Goal: Obtain resource: Download file/media

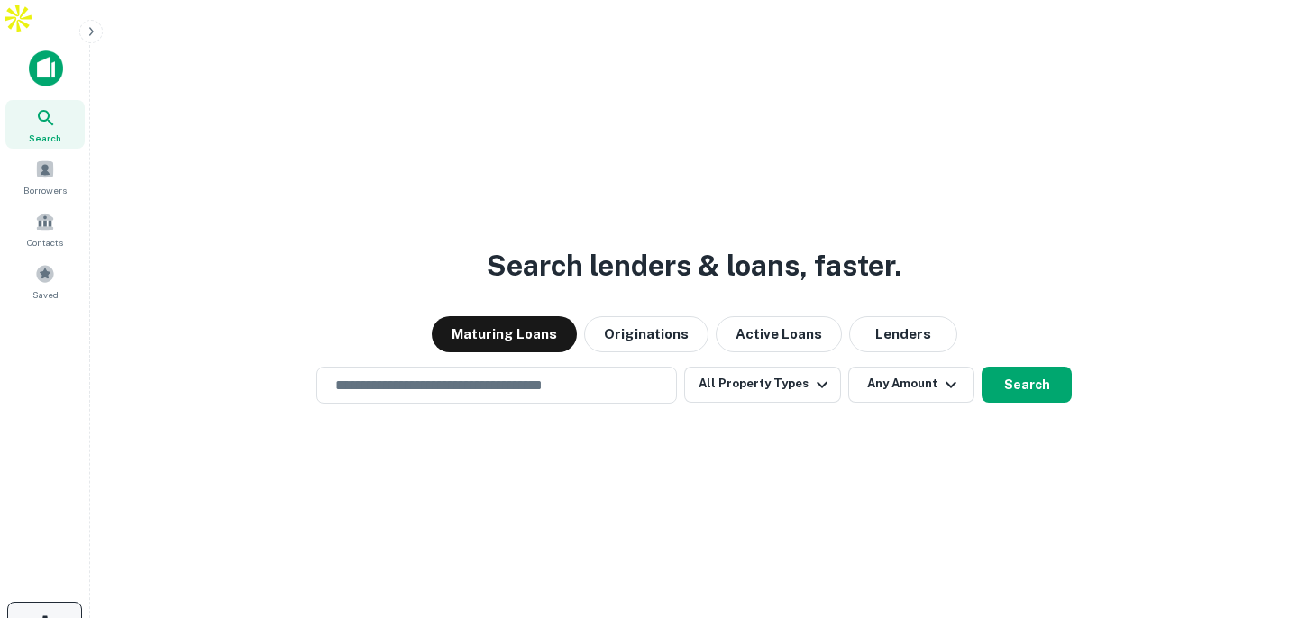
click at [38, 616] on icon "button" at bounding box center [44, 624] width 17 height 17
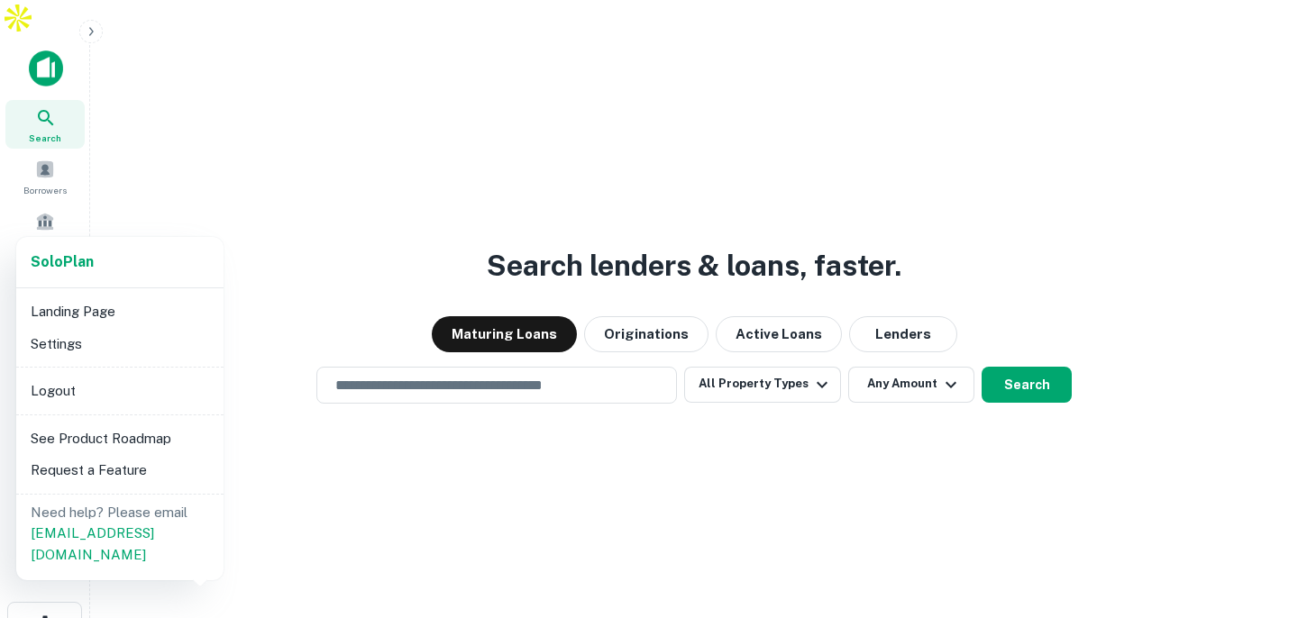
click at [368, 466] on div at bounding box center [649, 309] width 1298 height 618
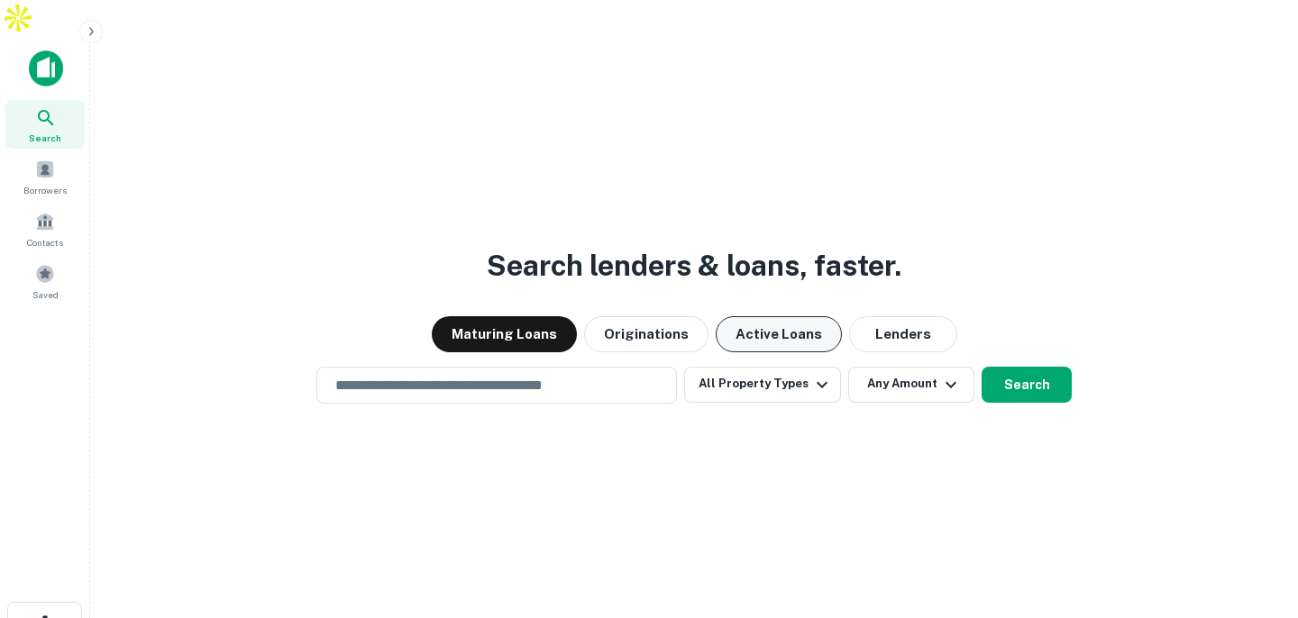
click at [738, 316] on button "Active Loans" at bounding box center [779, 334] width 126 height 36
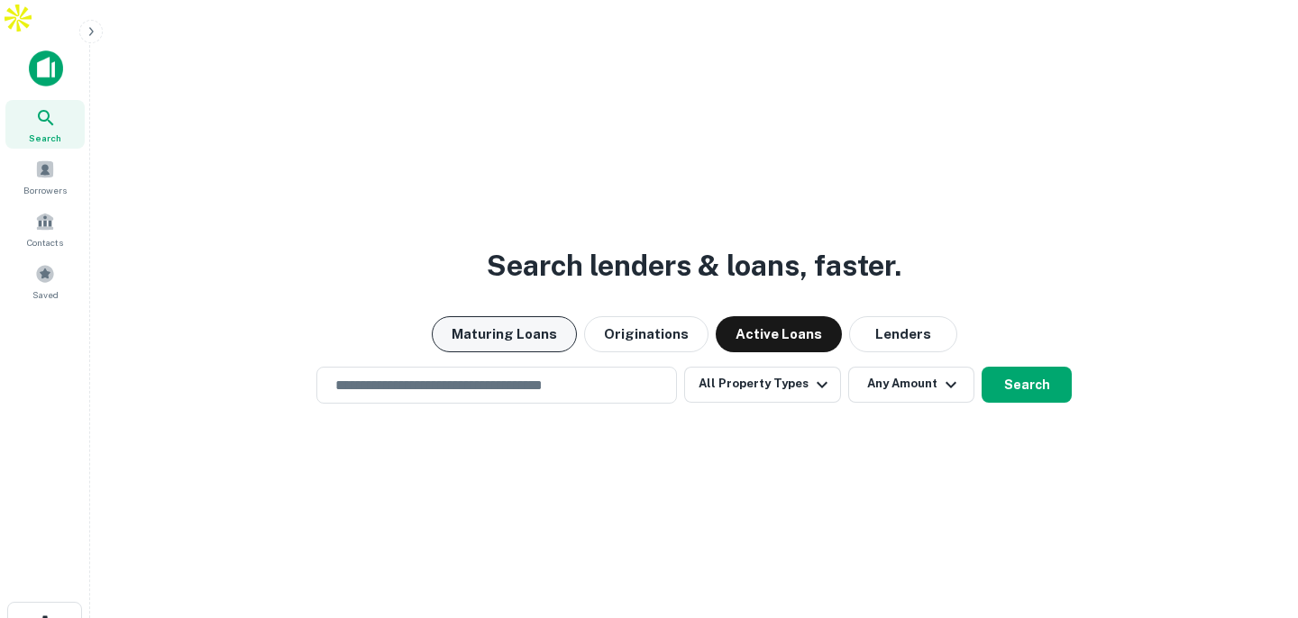
click at [522, 316] on button "Maturing Loans" at bounding box center [504, 334] width 145 height 36
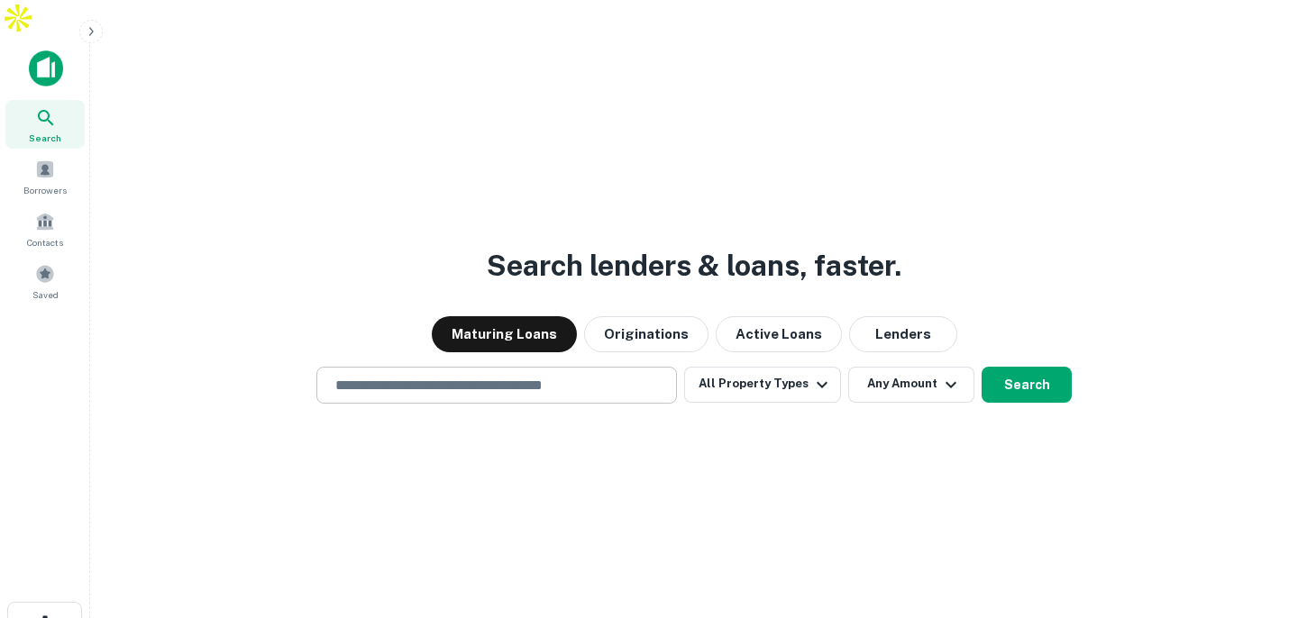
click at [571, 375] on input "text" at bounding box center [496, 385] width 344 height 21
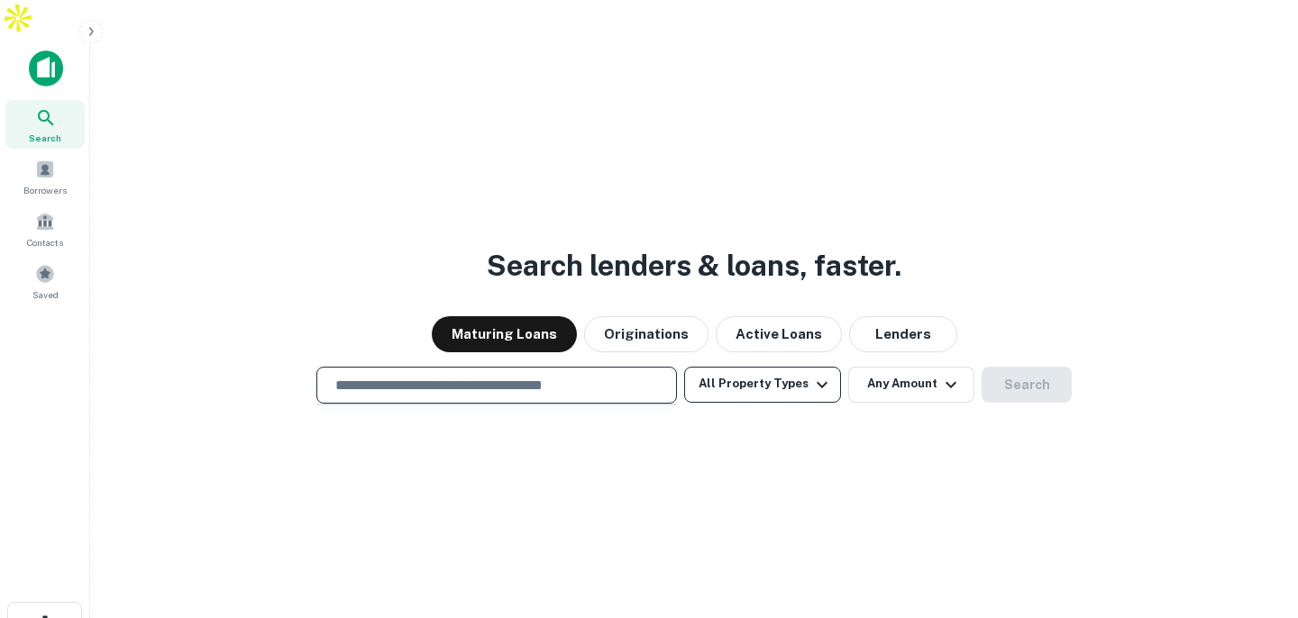
click at [788, 367] on button "All Property Types" at bounding box center [762, 385] width 157 height 36
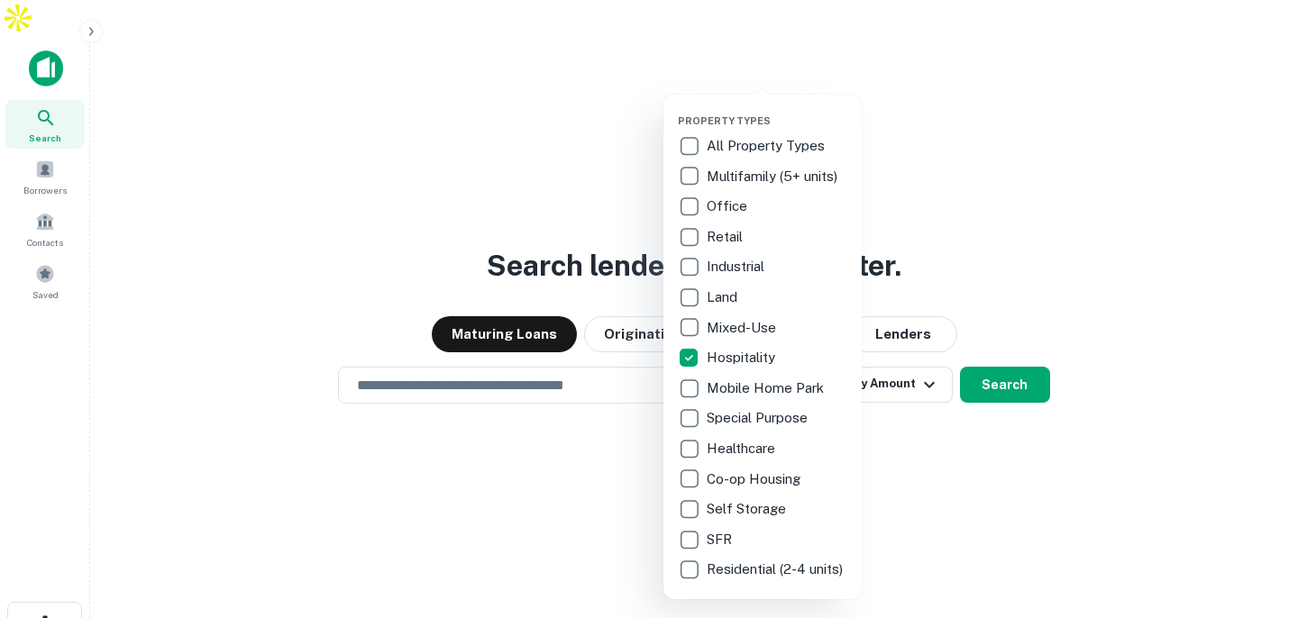
click at [944, 453] on div at bounding box center [649, 309] width 1298 height 618
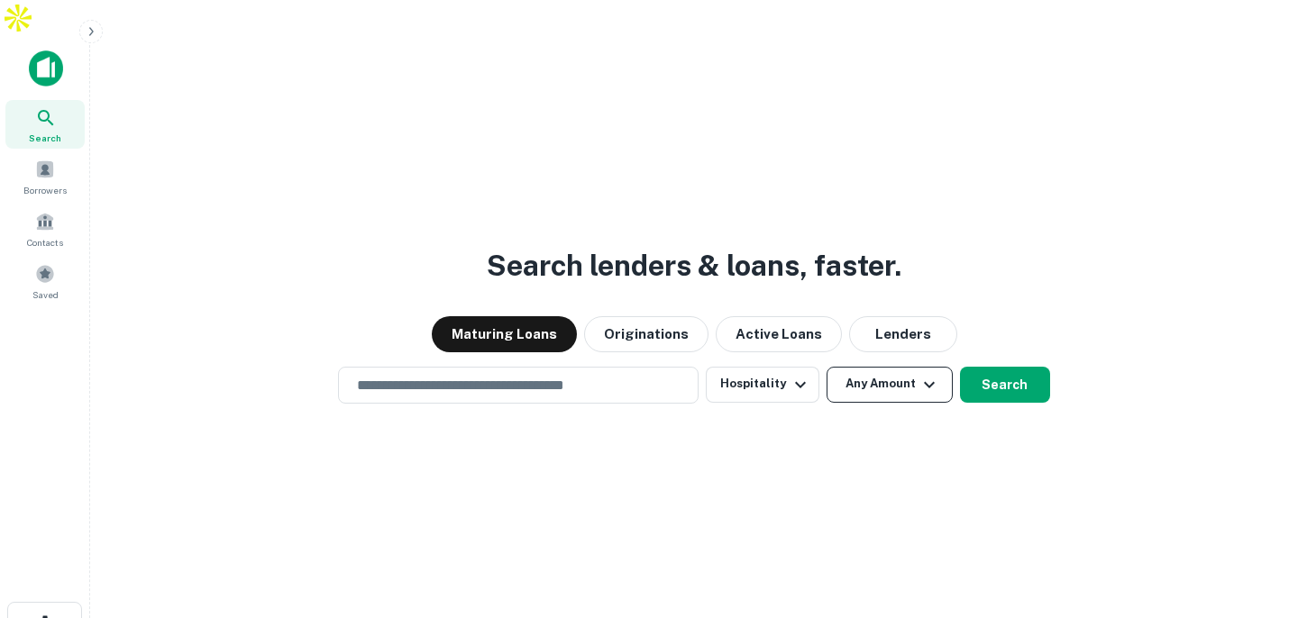
click at [913, 367] on button "Any Amount" at bounding box center [890, 385] width 126 height 36
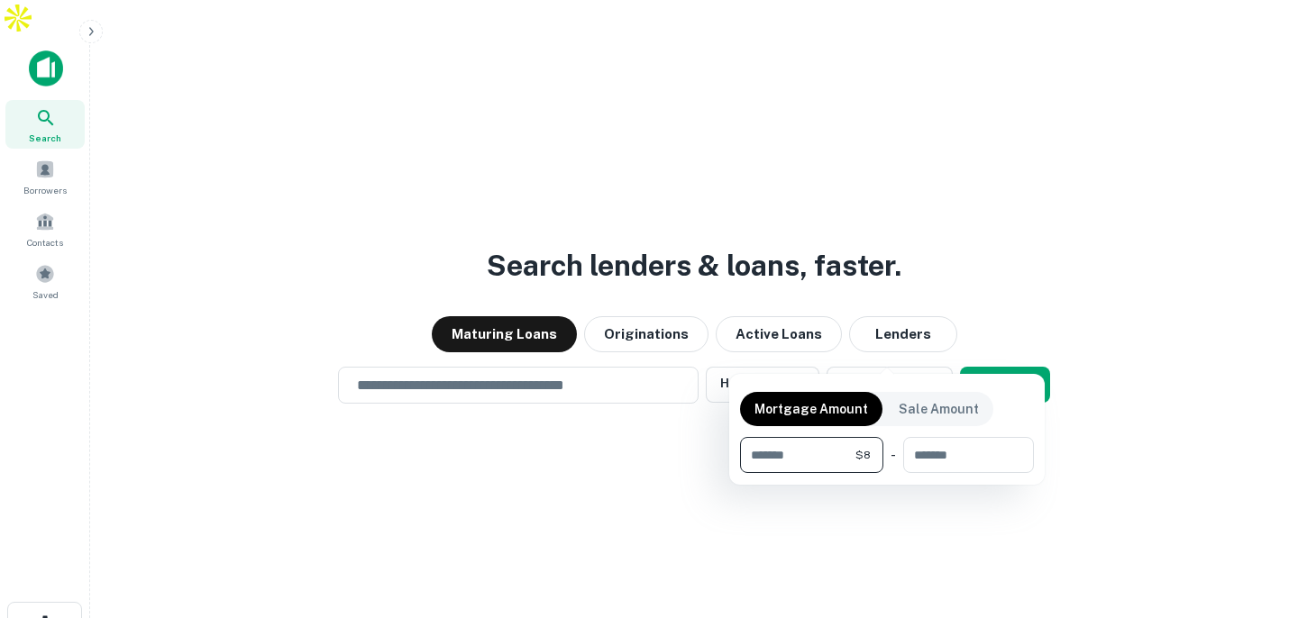
type input "*"
type input "**"
click at [567, 351] on div at bounding box center [649, 309] width 1298 height 618
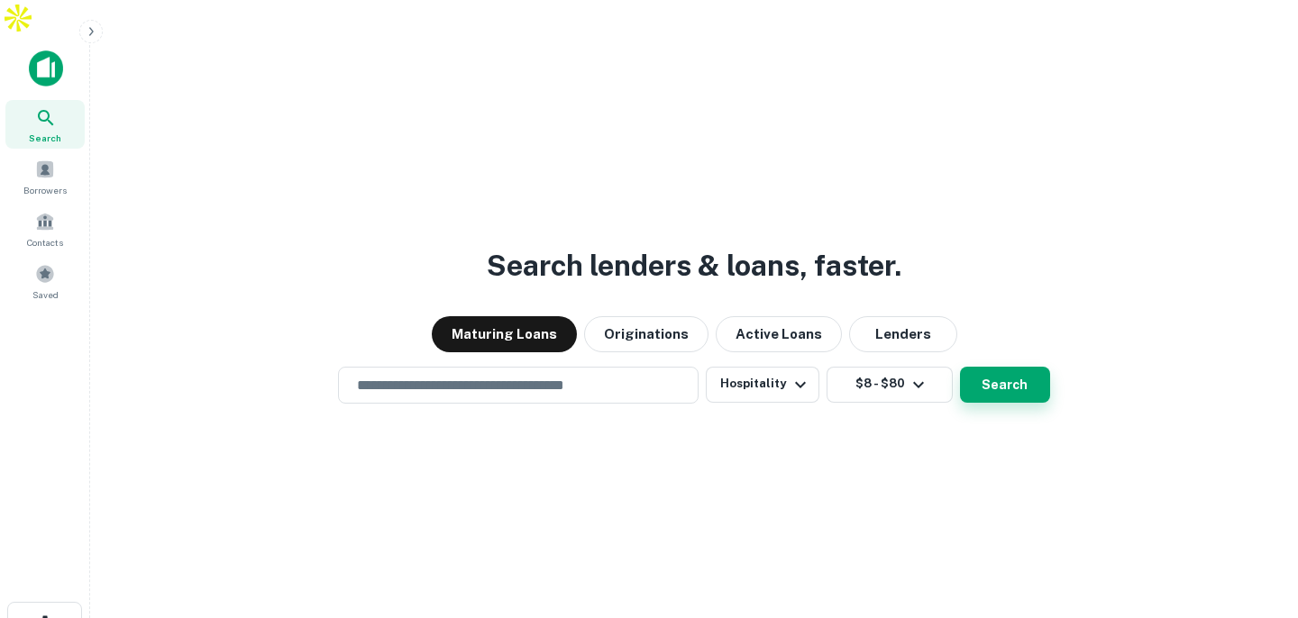
click at [1008, 367] on button "Search" at bounding box center [1005, 385] width 90 height 36
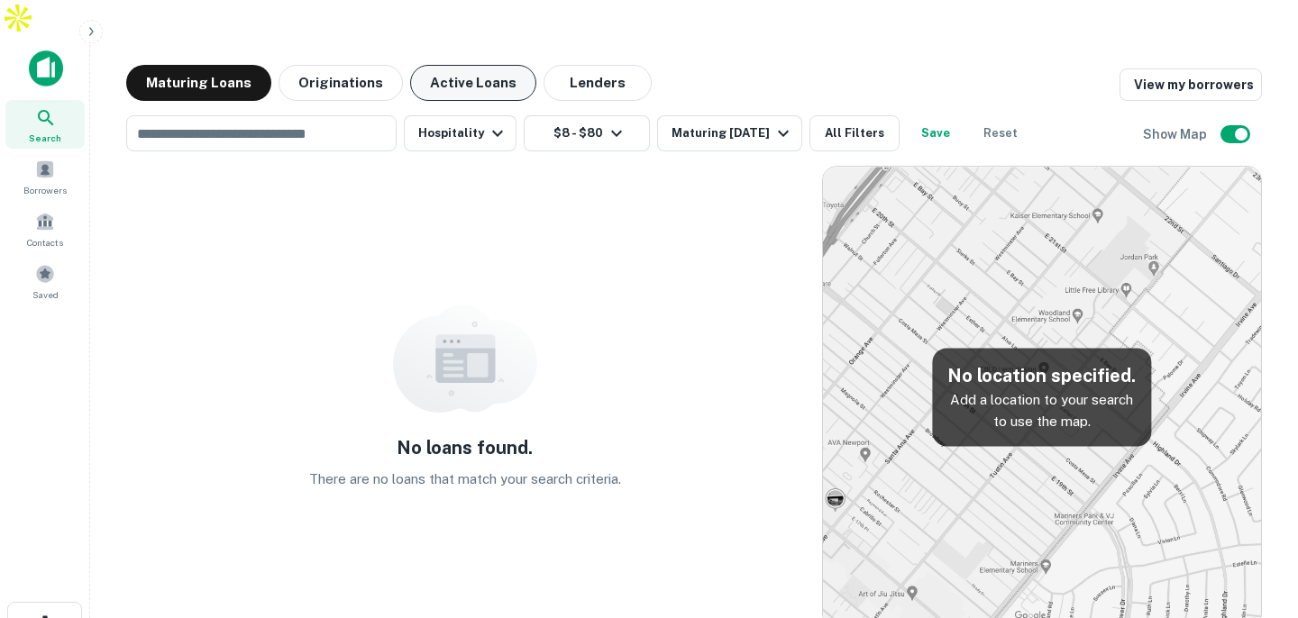
click at [461, 65] on button "Active Loans" at bounding box center [473, 83] width 126 height 36
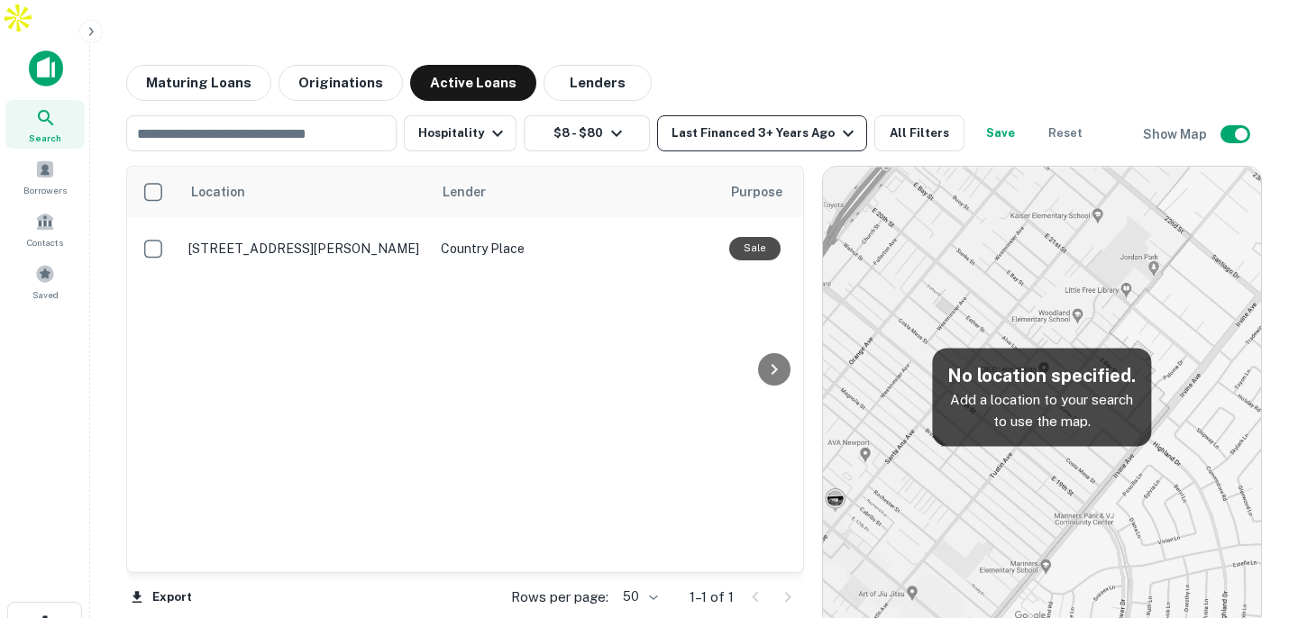
click at [815, 123] on div "Last Financed 3+ Years Ago" at bounding box center [765, 134] width 187 height 22
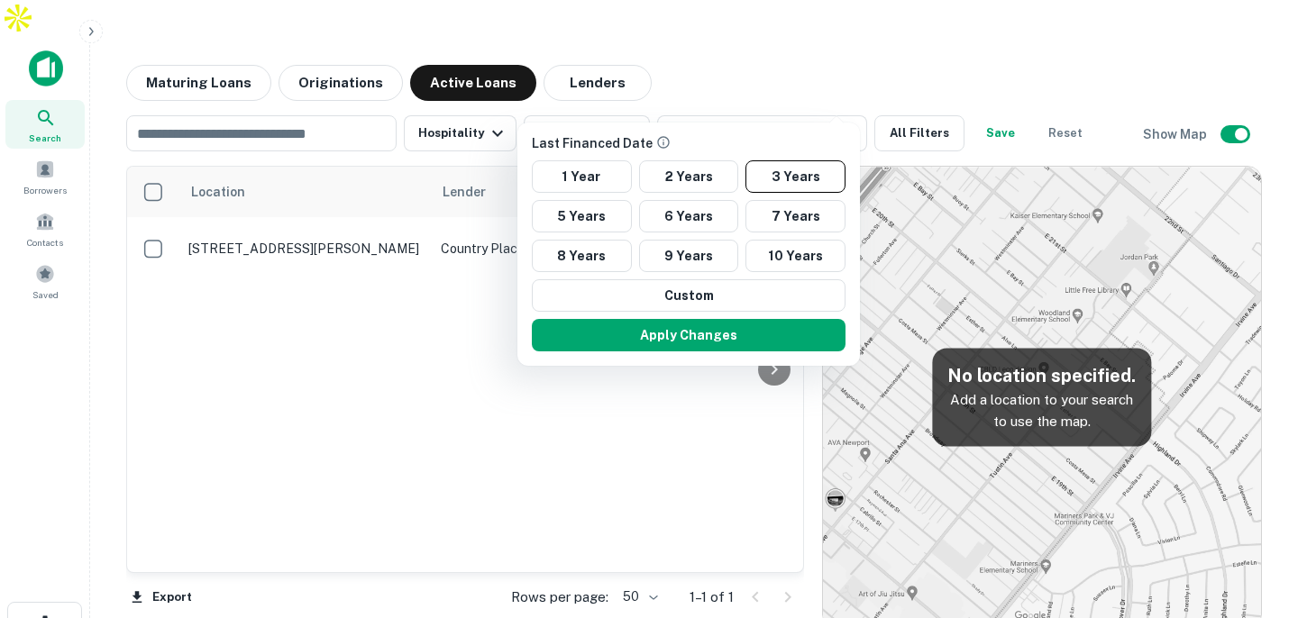
click at [863, 32] on div at bounding box center [649, 309] width 1298 height 618
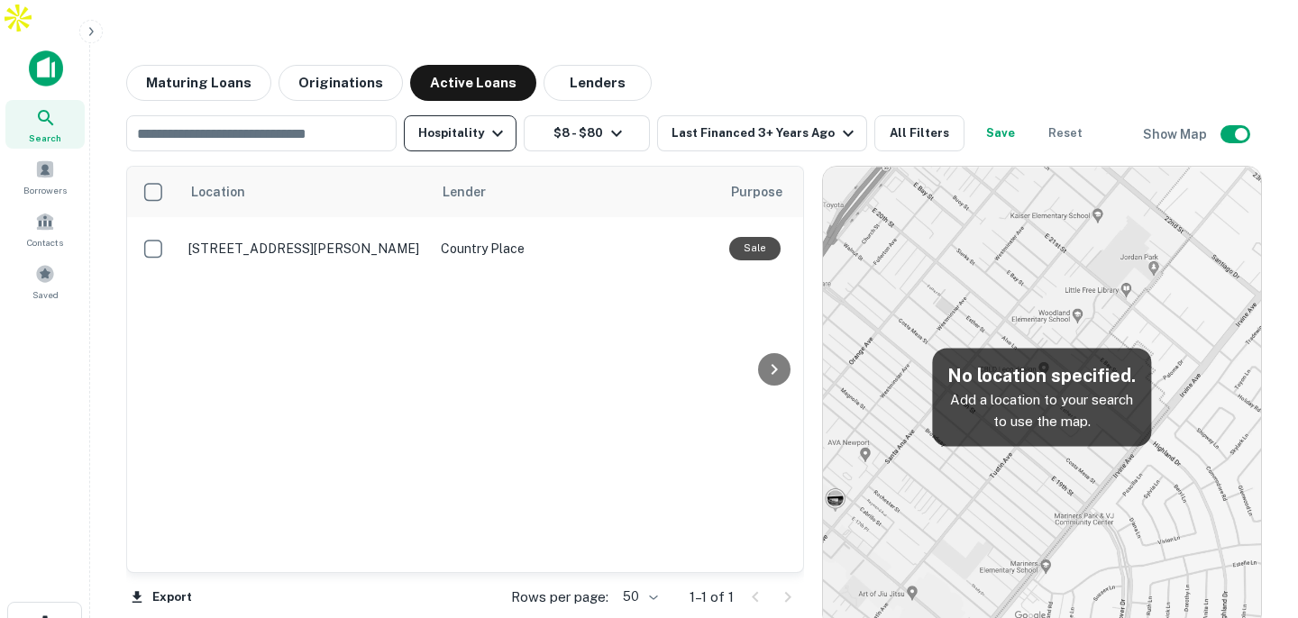
click at [473, 115] on button "Hospitality" at bounding box center [460, 133] width 113 height 36
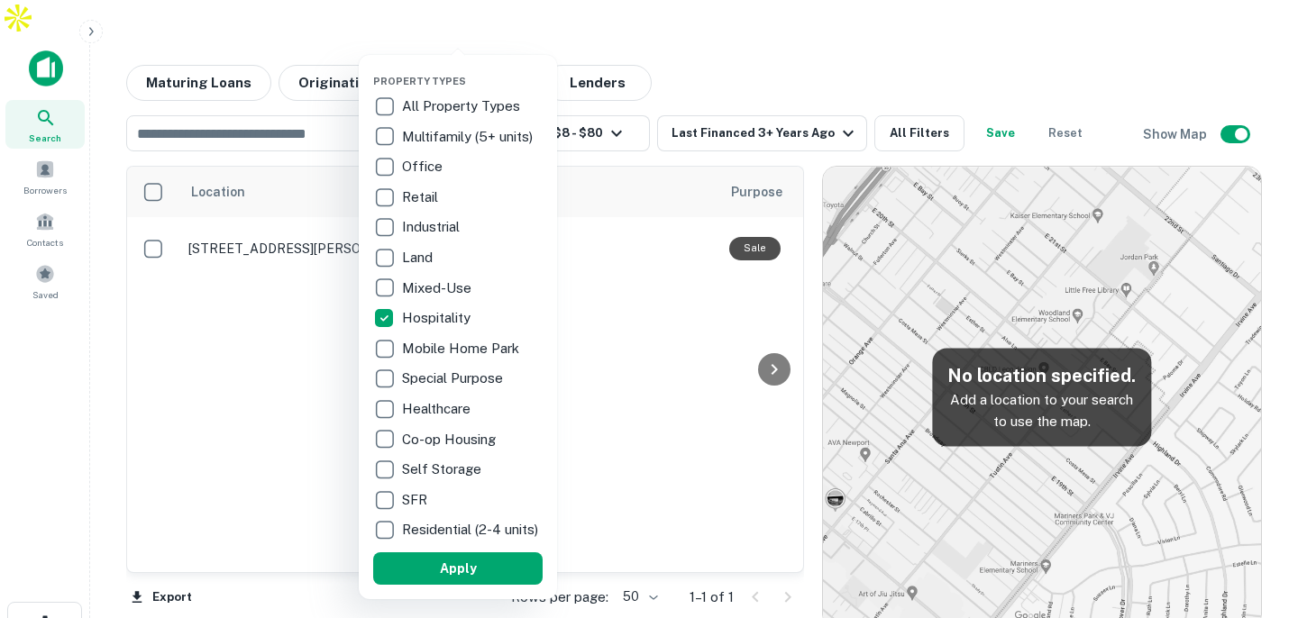
click at [719, 37] on div at bounding box center [649, 309] width 1298 height 618
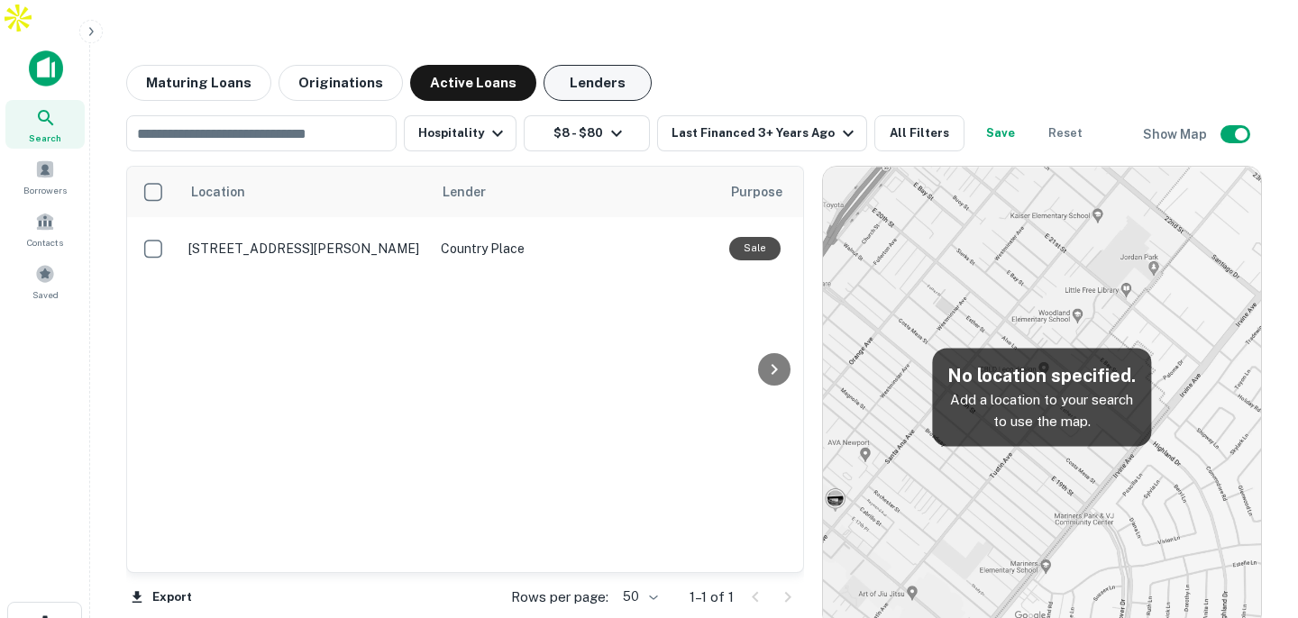
click at [571, 65] on button "Lenders" at bounding box center [598, 83] width 108 height 36
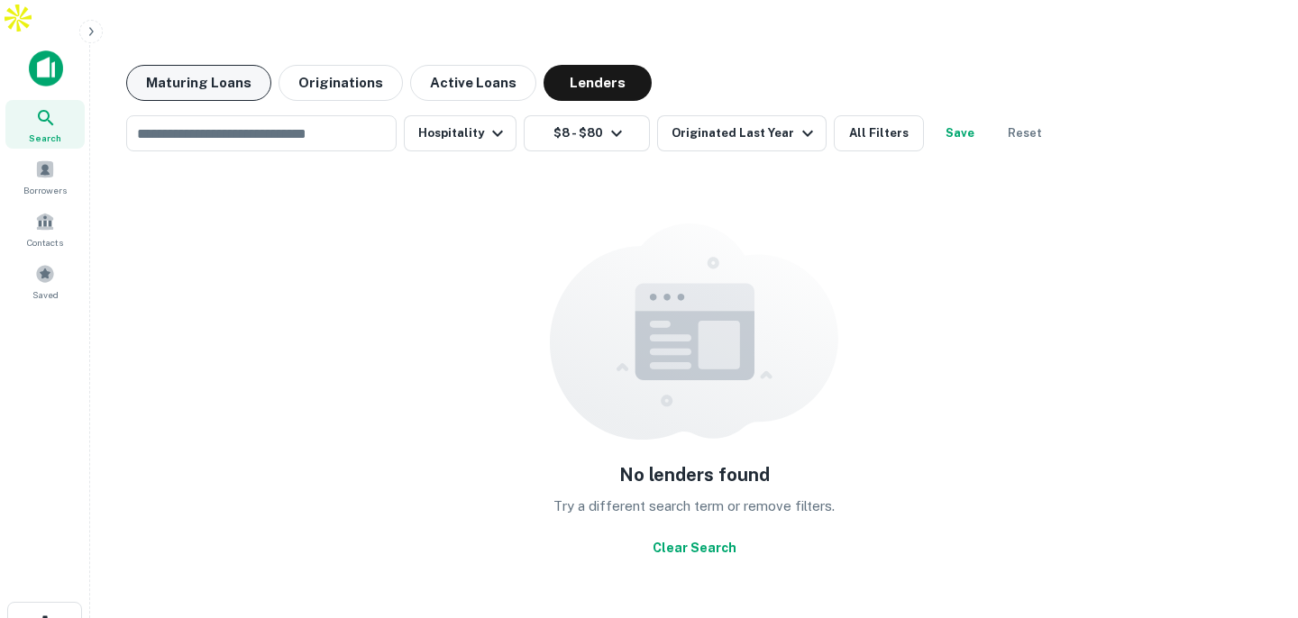
click at [143, 65] on button "Maturing Loans" at bounding box center [198, 83] width 145 height 36
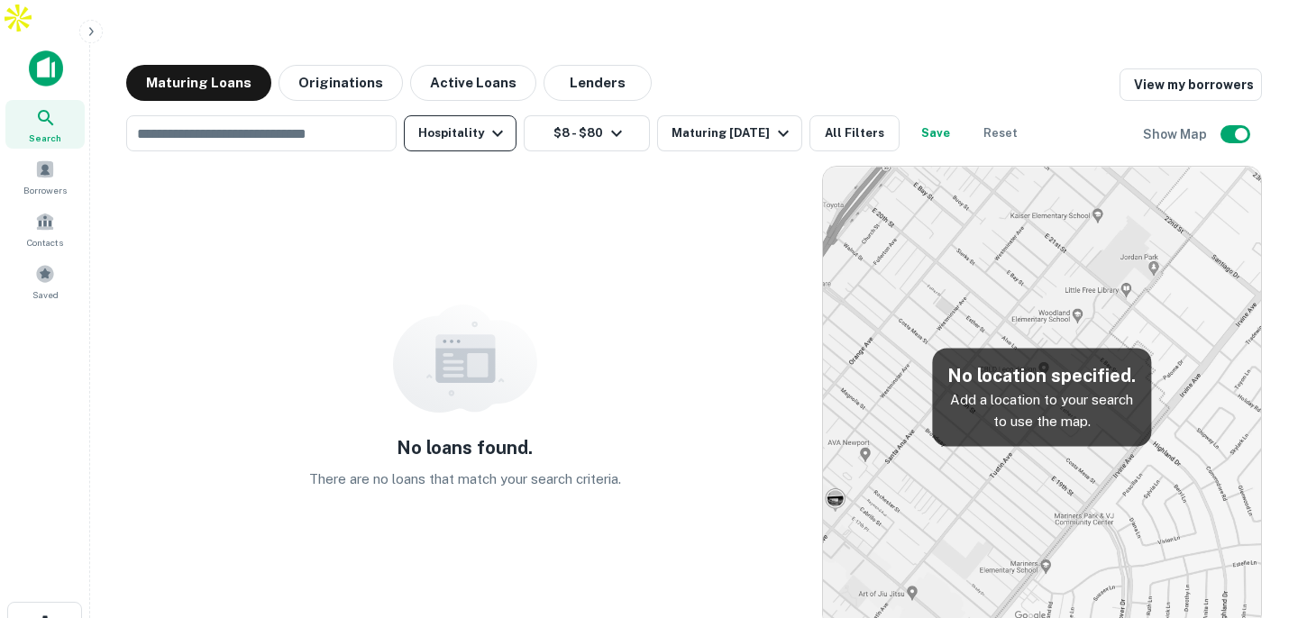
click at [461, 115] on button "Hospitality" at bounding box center [460, 133] width 113 height 36
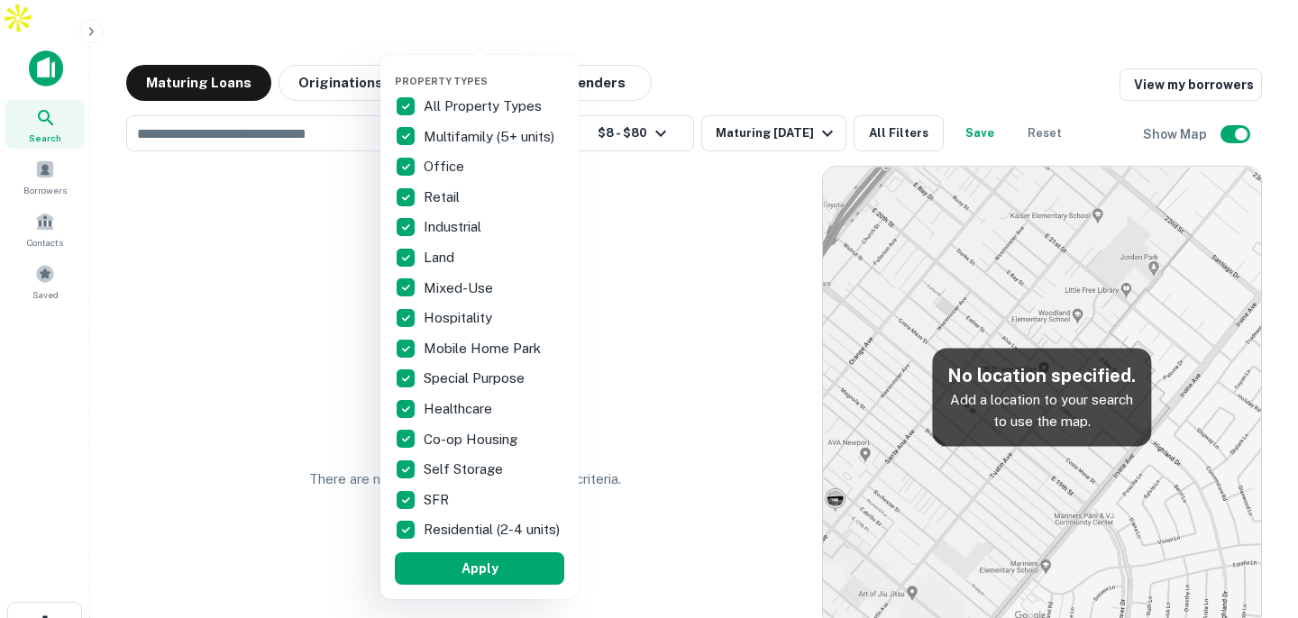
click at [750, 37] on div at bounding box center [649, 309] width 1298 height 618
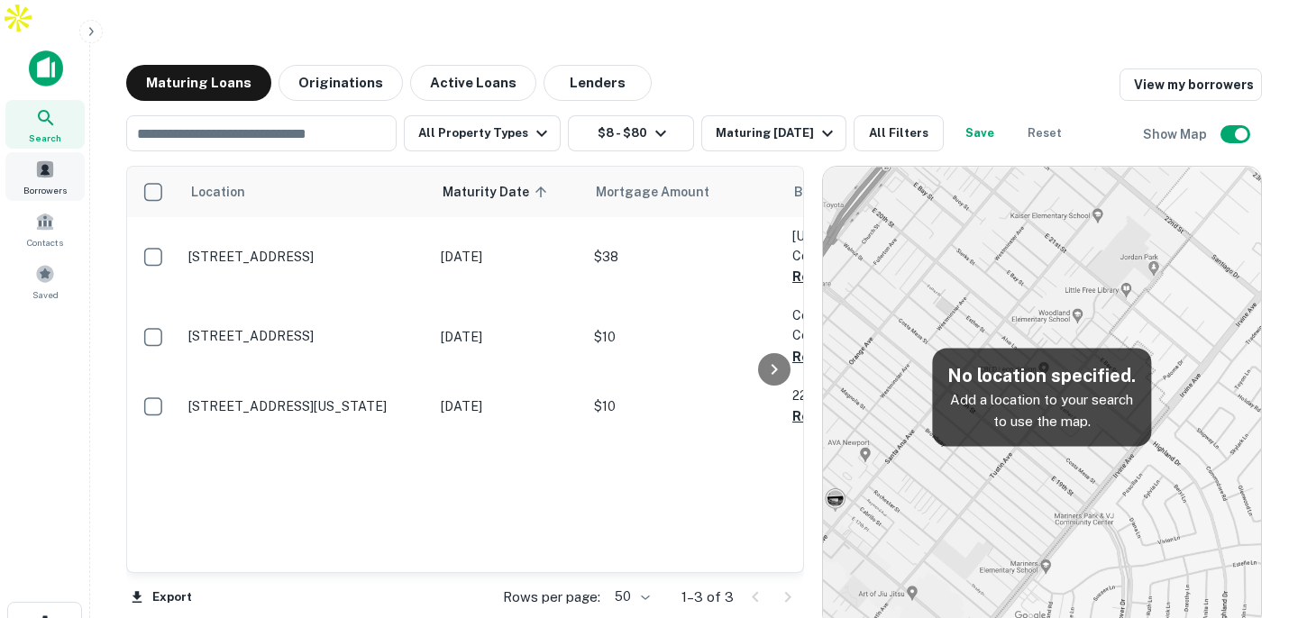
click at [51, 160] on span at bounding box center [45, 170] width 20 height 20
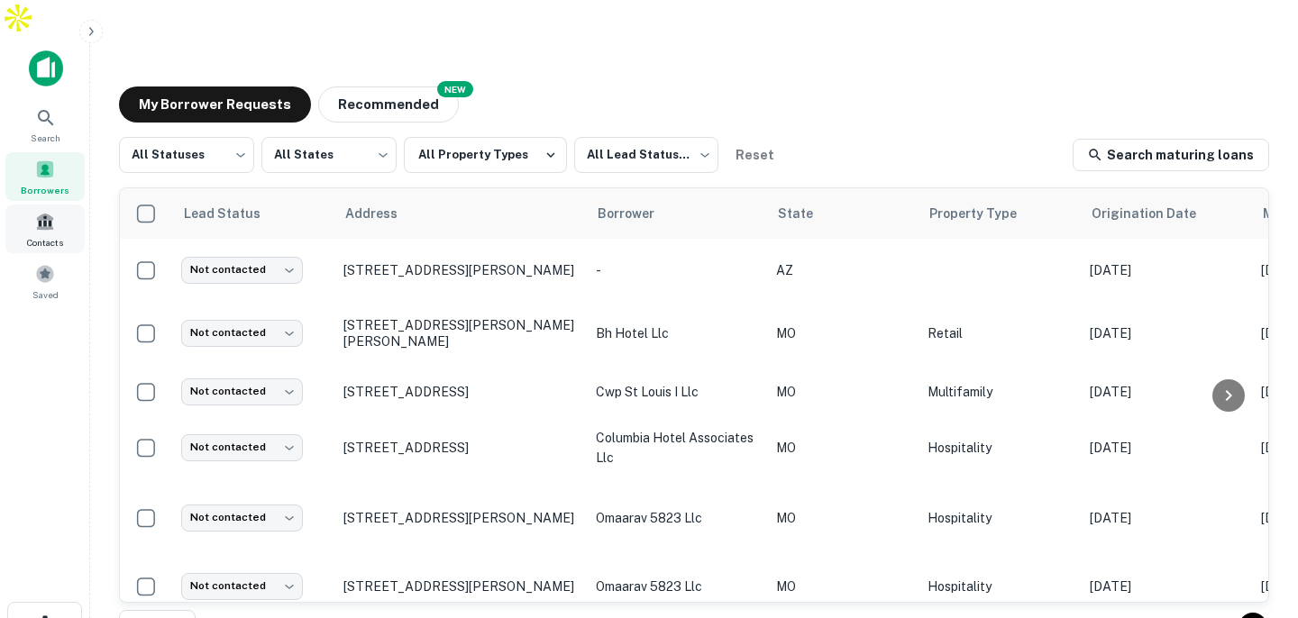
click at [50, 212] on span at bounding box center [45, 222] width 20 height 20
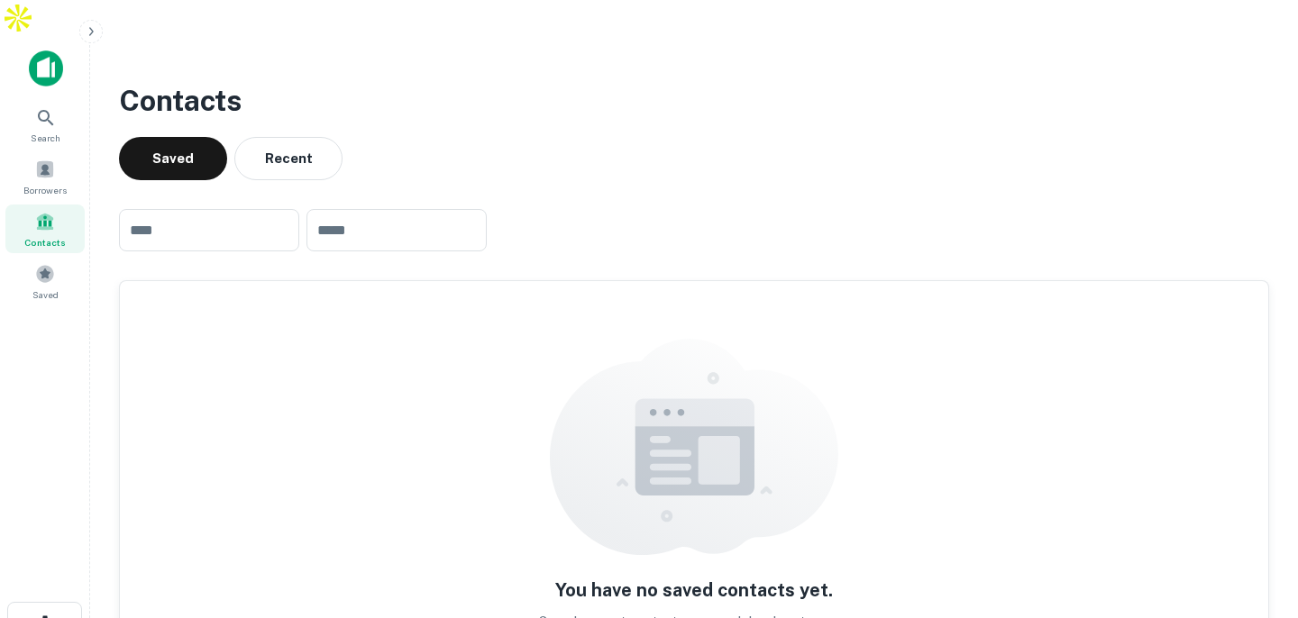
click at [50, 50] on img at bounding box center [46, 68] width 34 height 36
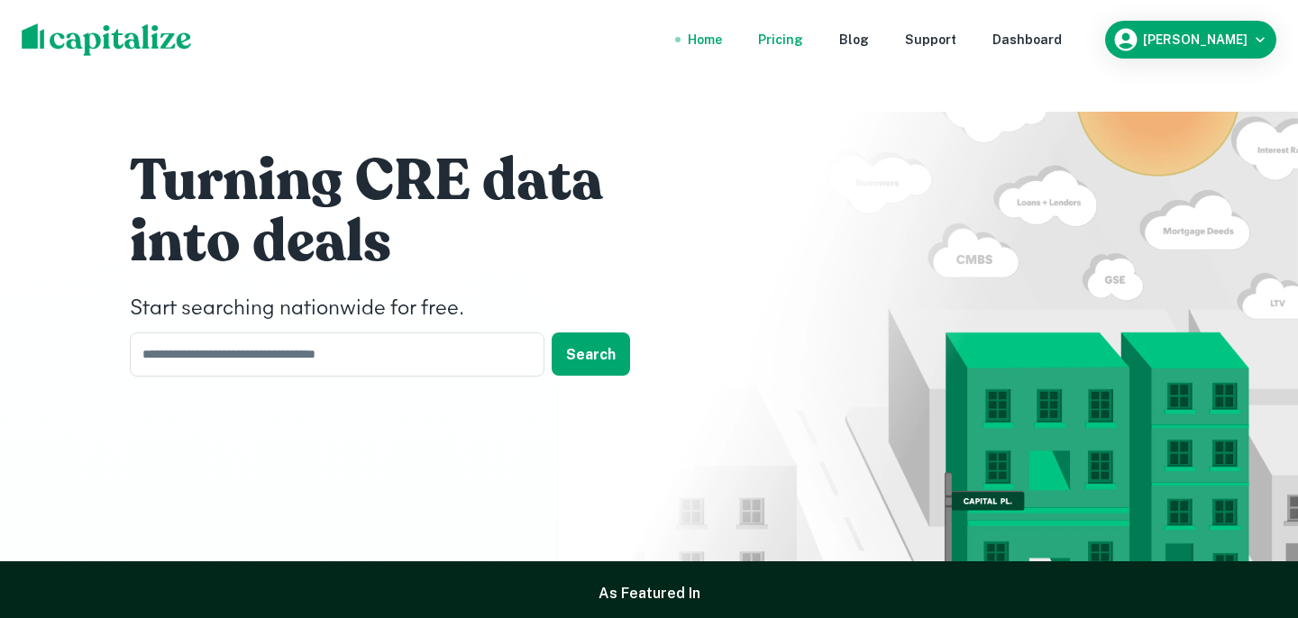
click at [803, 46] on div "Pricing" at bounding box center [780, 40] width 45 height 20
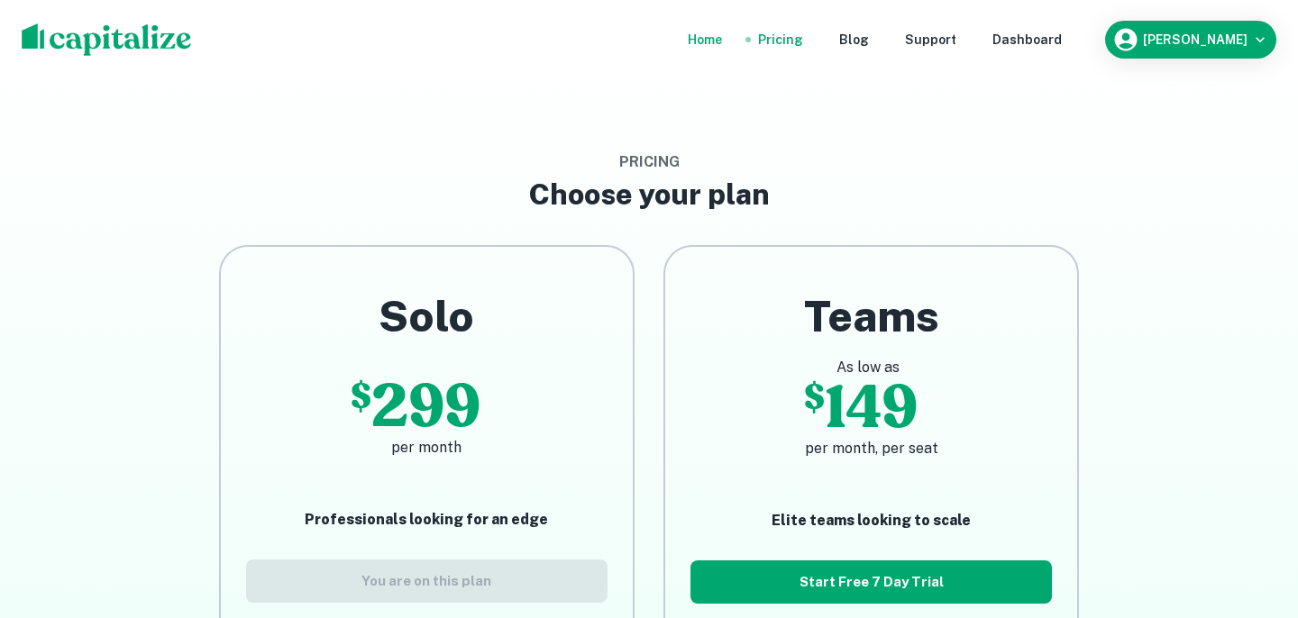
click at [722, 46] on div "Home" at bounding box center [705, 40] width 34 height 20
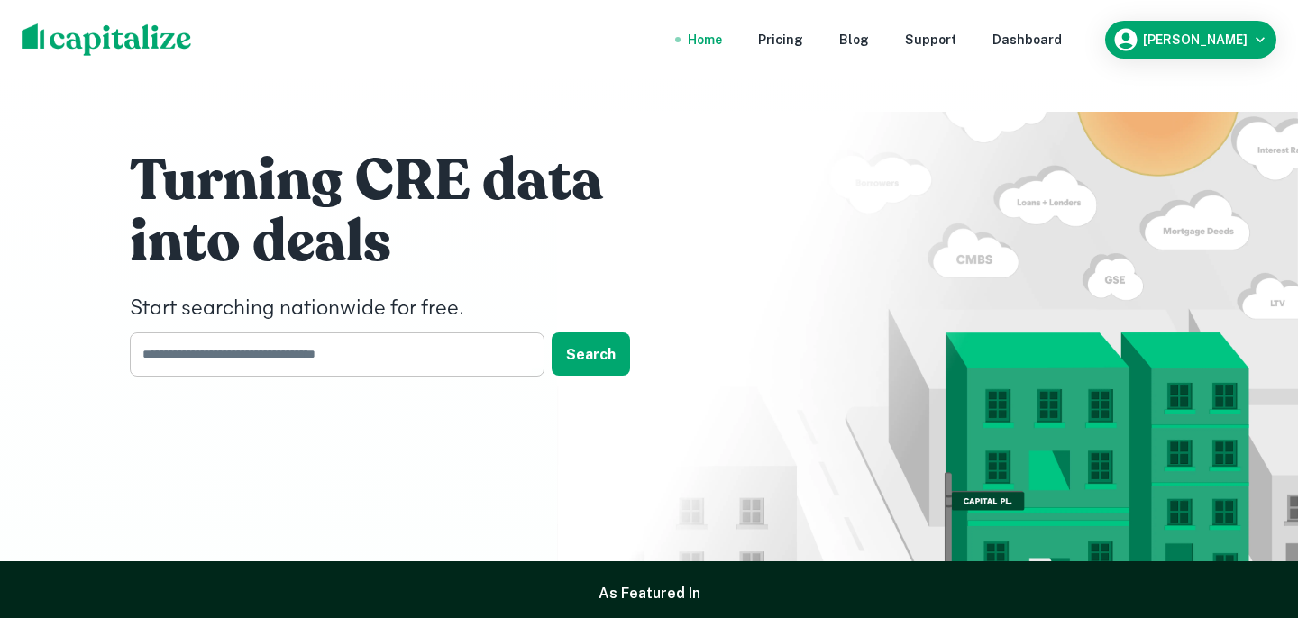
click at [456, 333] on input "text" at bounding box center [331, 355] width 402 height 44
click at [415, 333] on input "text" at bounding box center [331, 355] width 402 height 44
paste input "**********"
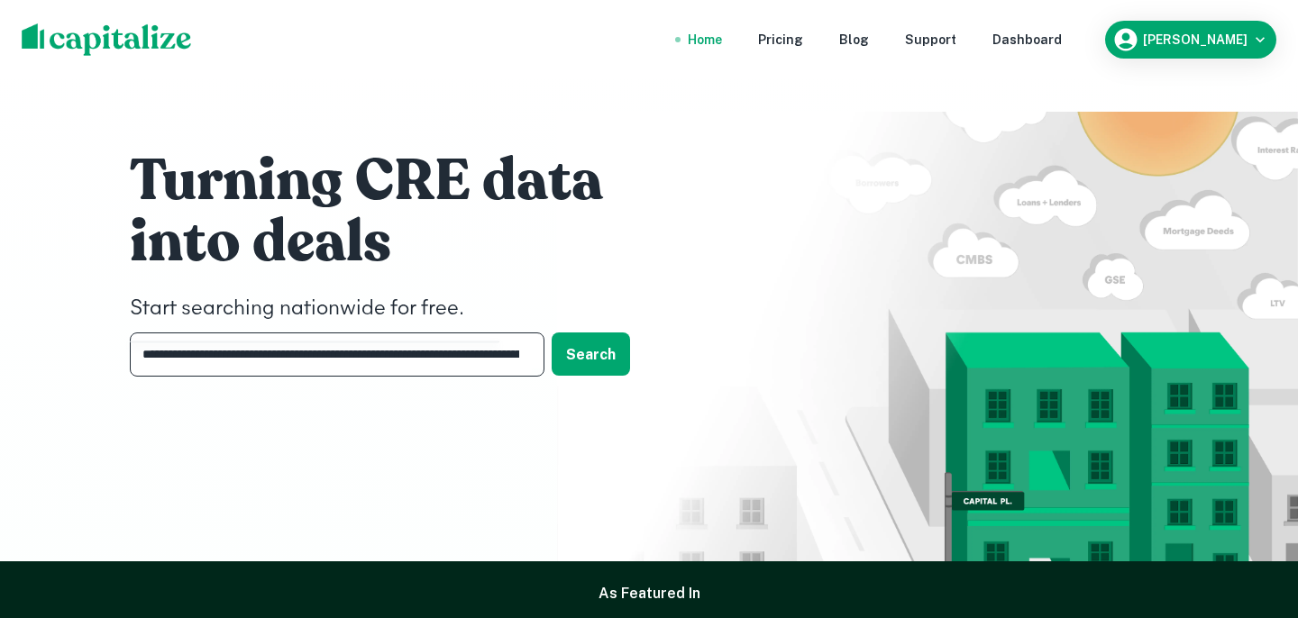
scroll to position [0, 292]
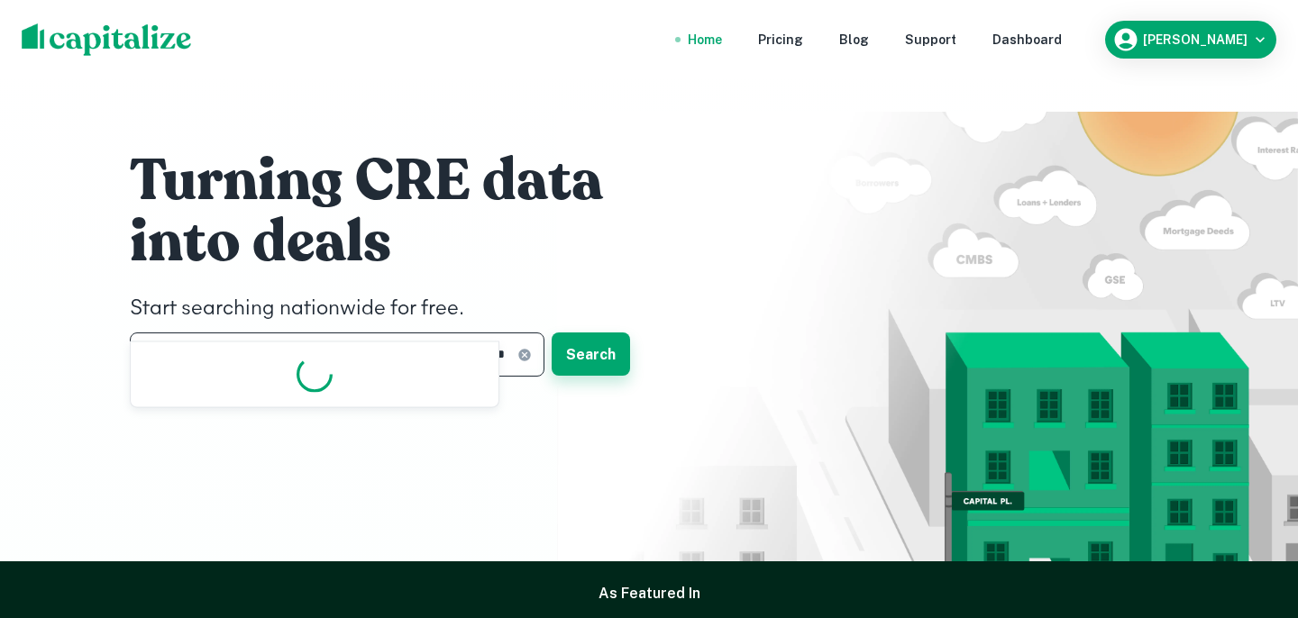
type input "**********"
click at [605, 333] on button "Search" at bounding box center [591, 354] width 78 height 43
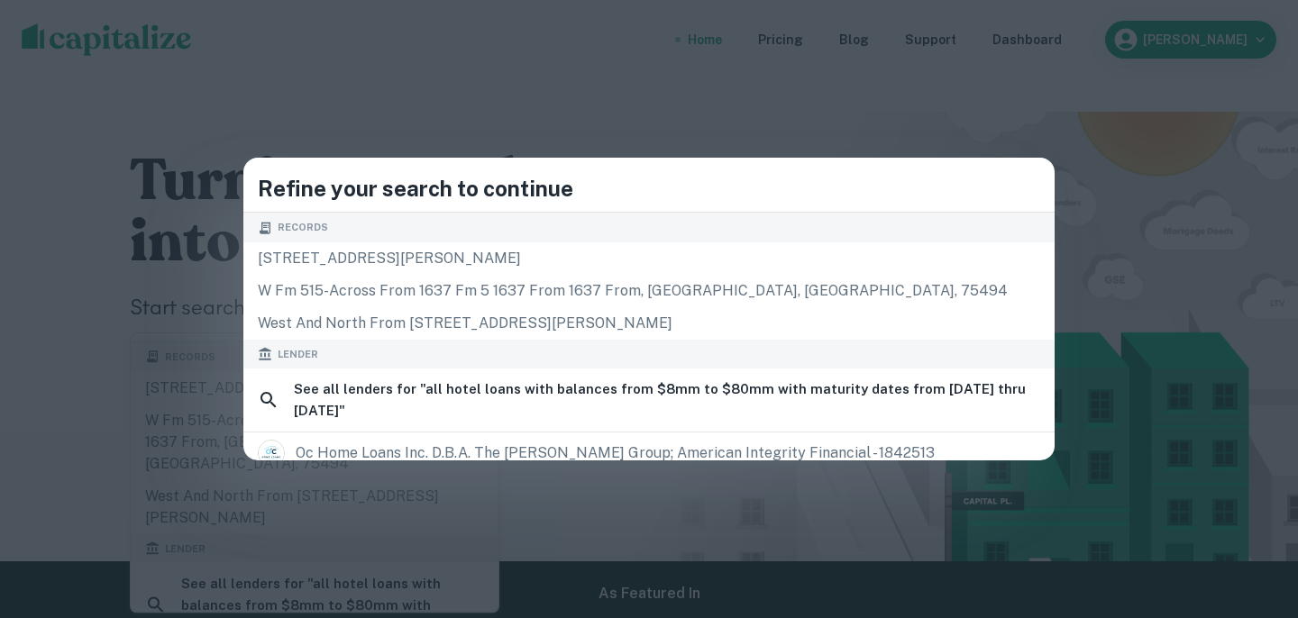
click at [840, 142] on div "Refine your search to continue Records 1211 [PERSON_NAME] dr, mountain view, mo…" at bounding box center [649, 309] width 1298 height 618
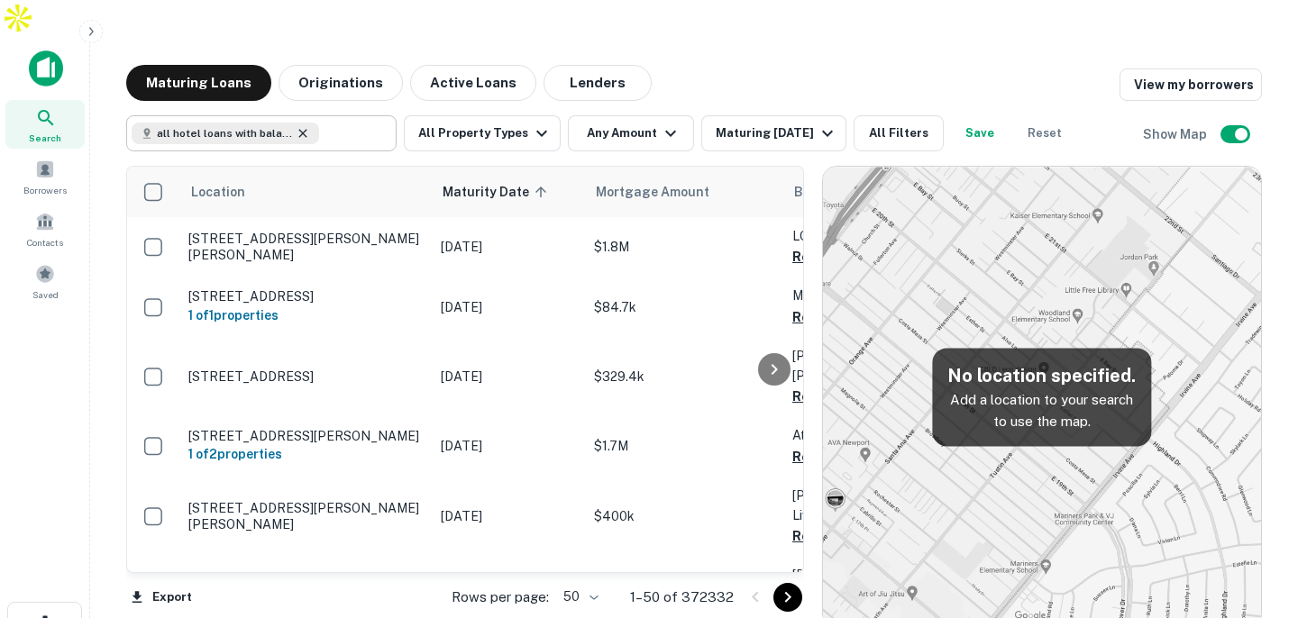
click at [305, 126] on icon at bounding box center [303, 133] width 14 height 14
type input "**********"
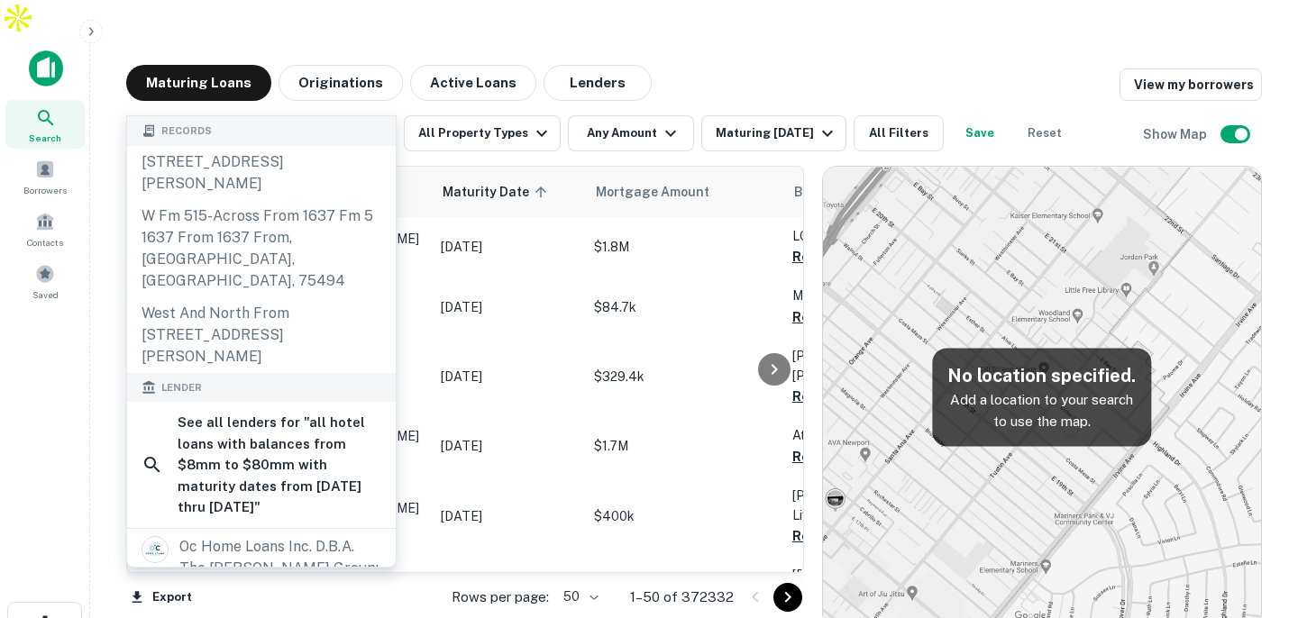
click at [322, 121] on input "**********" at bounding box center [247, 133] width 230 height 25
click at [377, 124] on icon "Clear" at bounding box center [378, 133] width 18 height 18
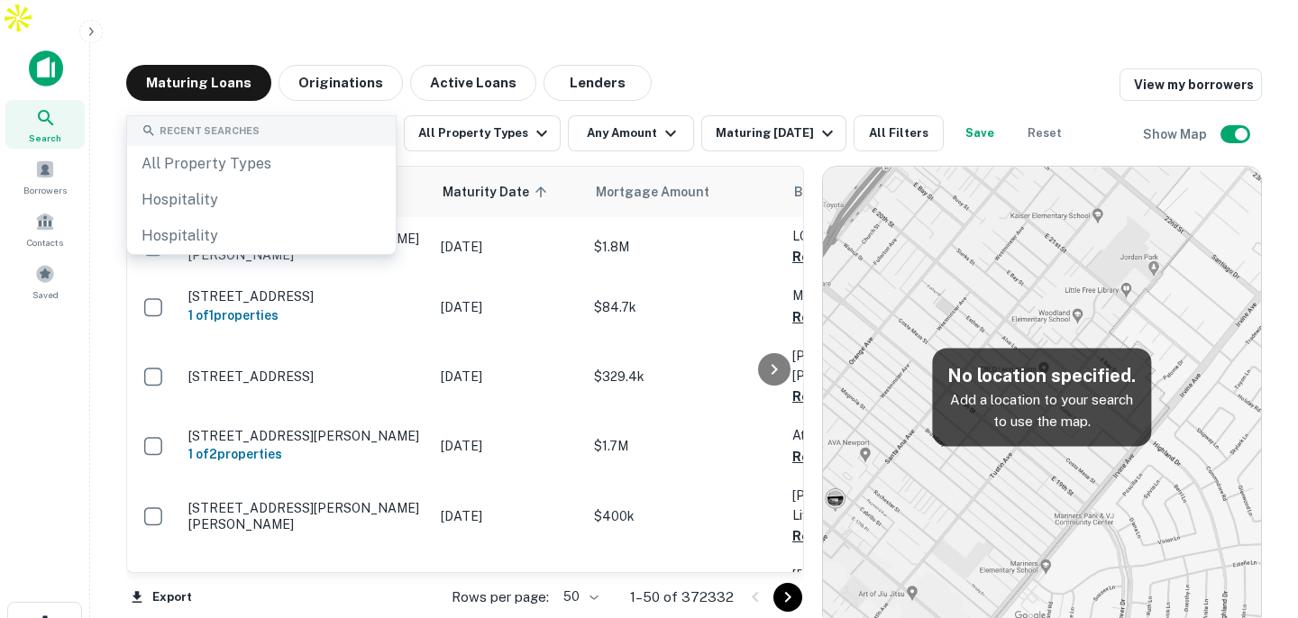
click at [702, 36] on main "Maturing Loans Originations Active Loans Lenders View my borrowers ​ All Proper…" at bounding box center [694, 345] width 1208 height 618
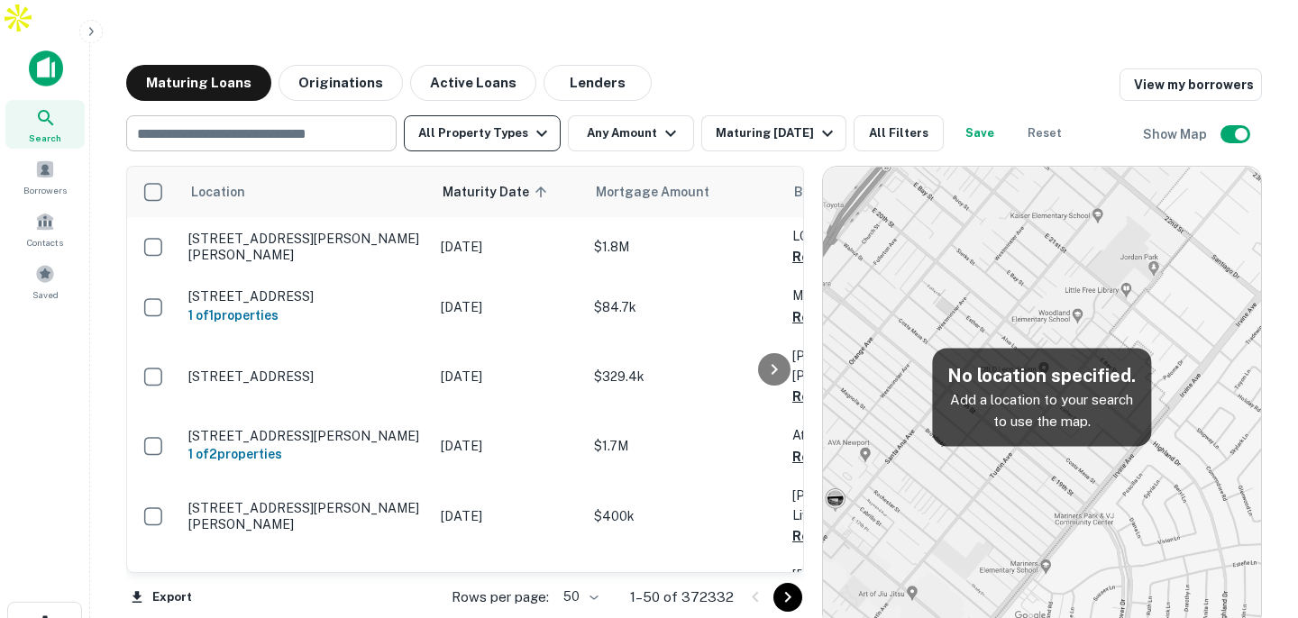
click at [497, 115] on button "All Property Types" at bounding box center [482, 133] width 157 height 36
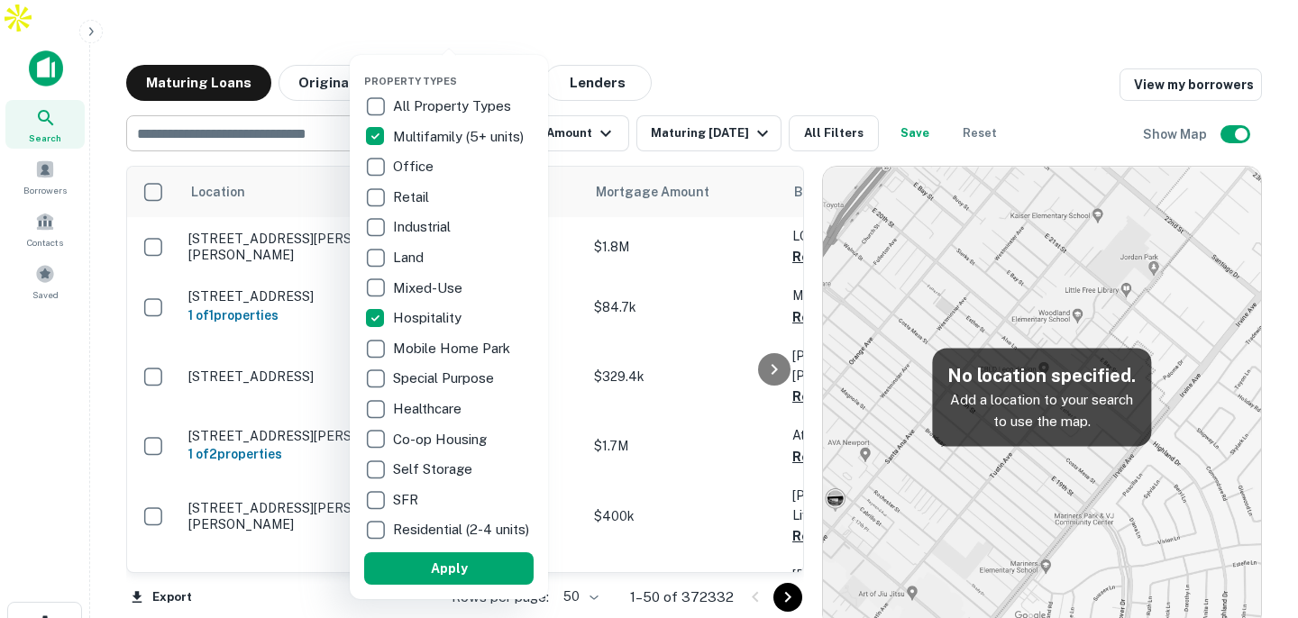
click at [753, 38] on div at bounding box center [649, 309] width 1298 height 618
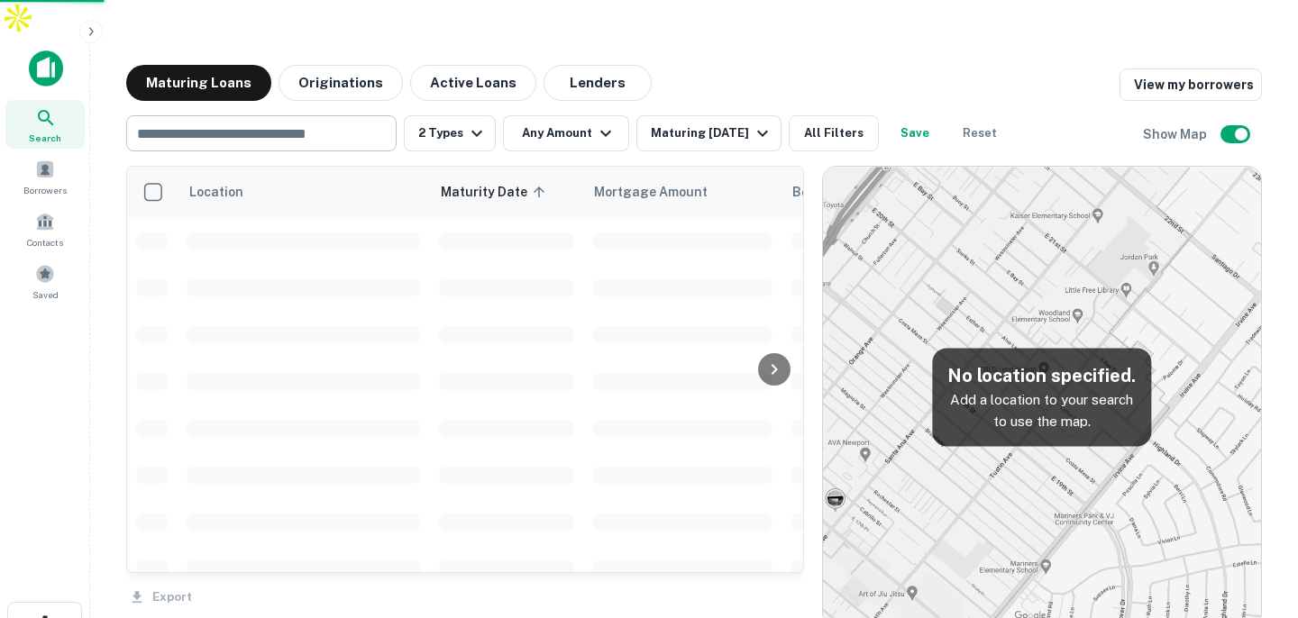
click at [723, 123] on div "Maturing [DATE]" at bounding box center [712, 134] width 123 height 22
click at [745, 123] on div "Maturing [DATE]" at bounding box center [712, 134] width 123 height 22
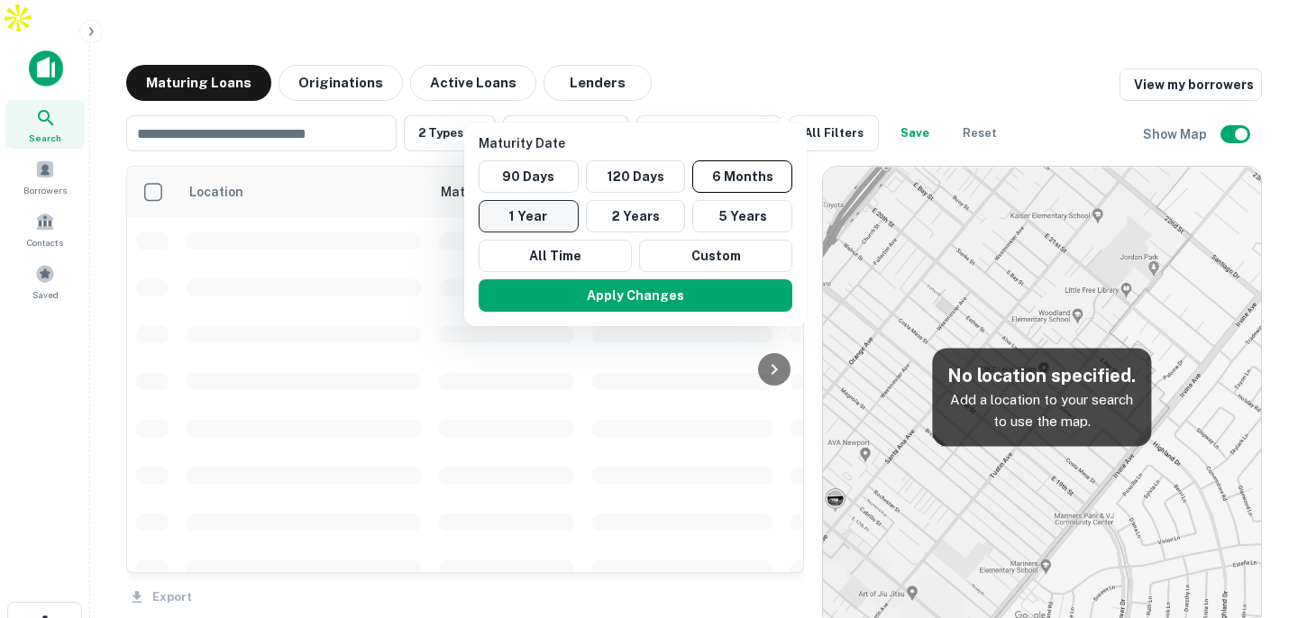
click at [527, 213] on button "1 Year" at bounding box center [529, 216] width 100 height 32
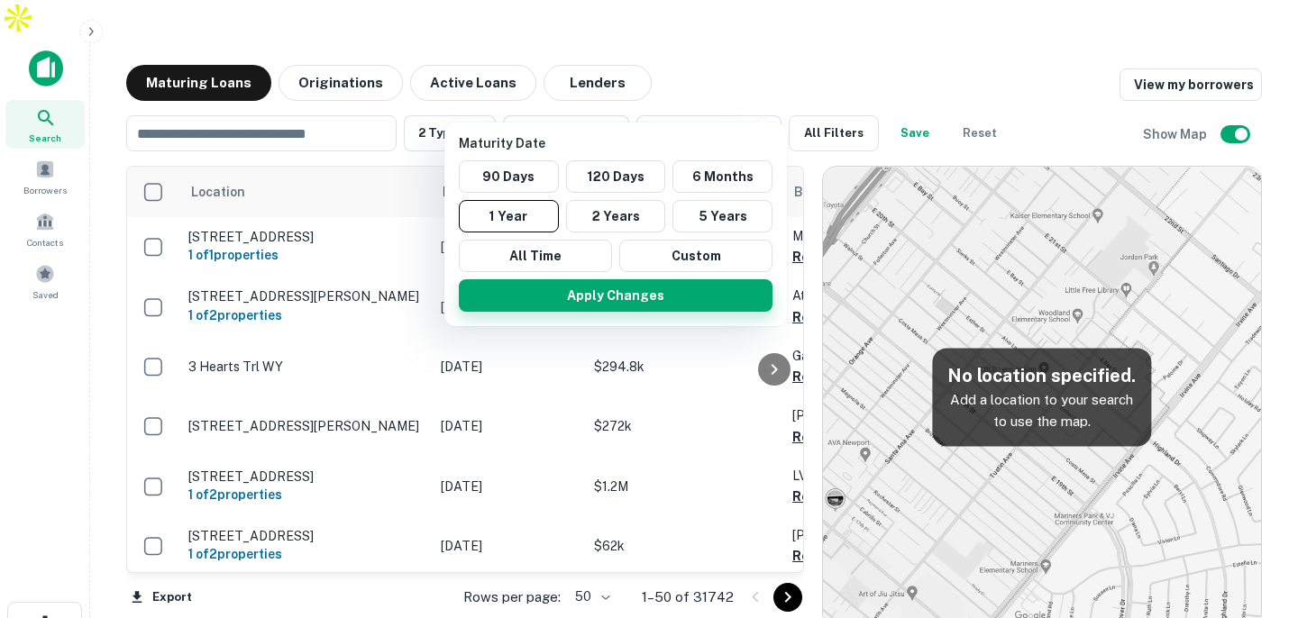
click at [644, 298] on button "Apply Changes" at bounding box center [616, 295] width 314 height 32
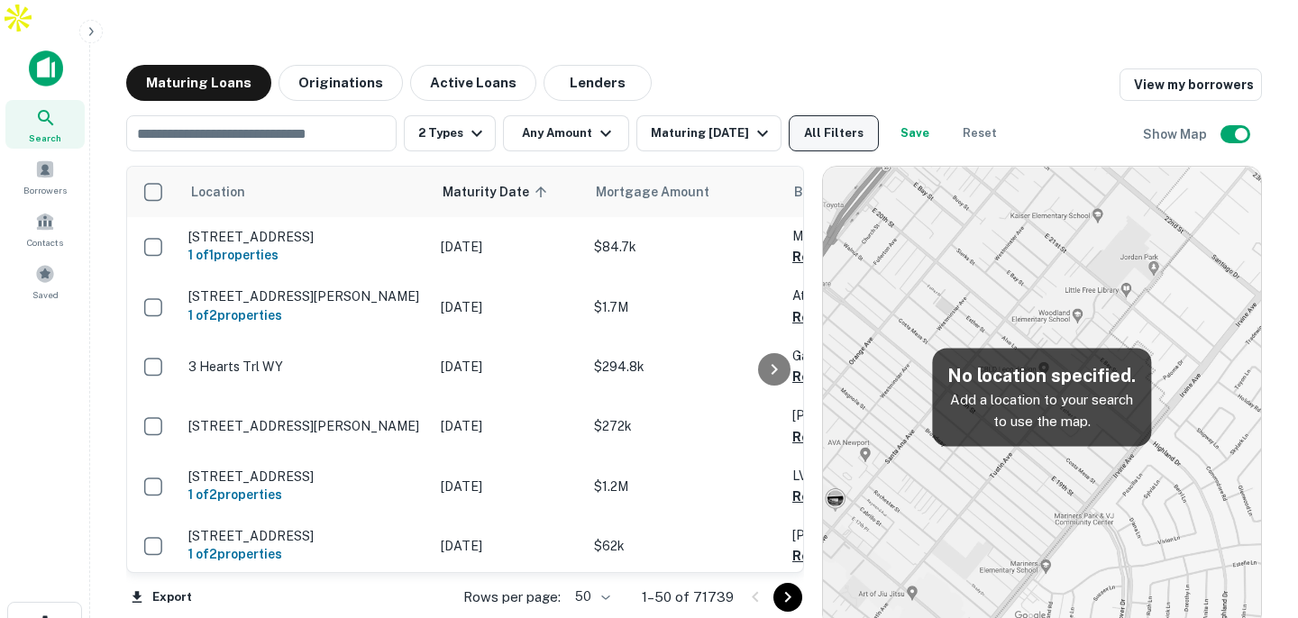
click at [852, 115] on button "All Filters" at bounding box center [834, 133] width 90 height 36
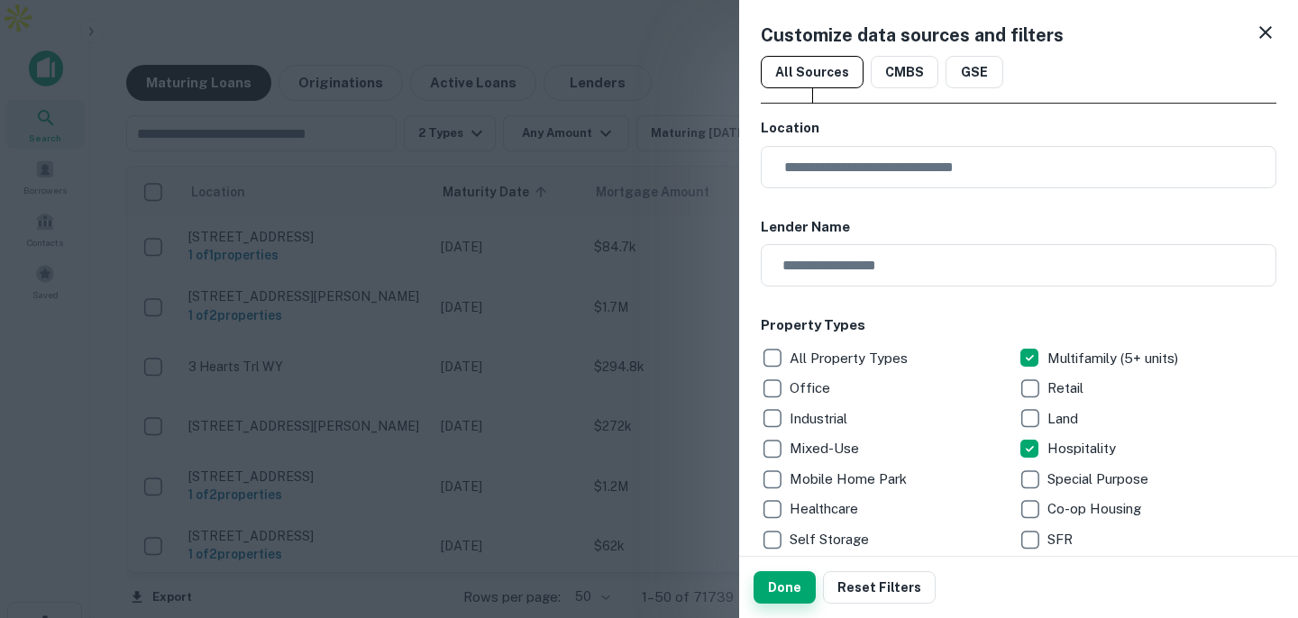
click at [781, 590] on button "Done" at bounding box center [785, 587] width 62 height 32
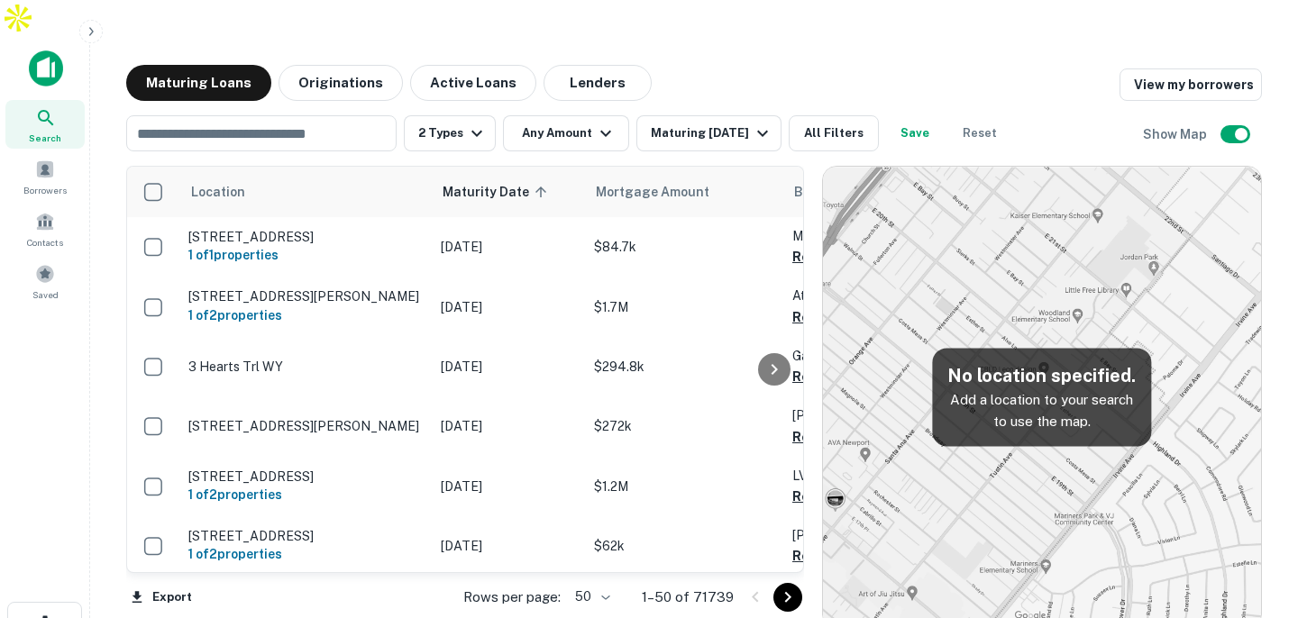
click at [42, 50] on img at bounding box center [46, 68] width 34 height 36
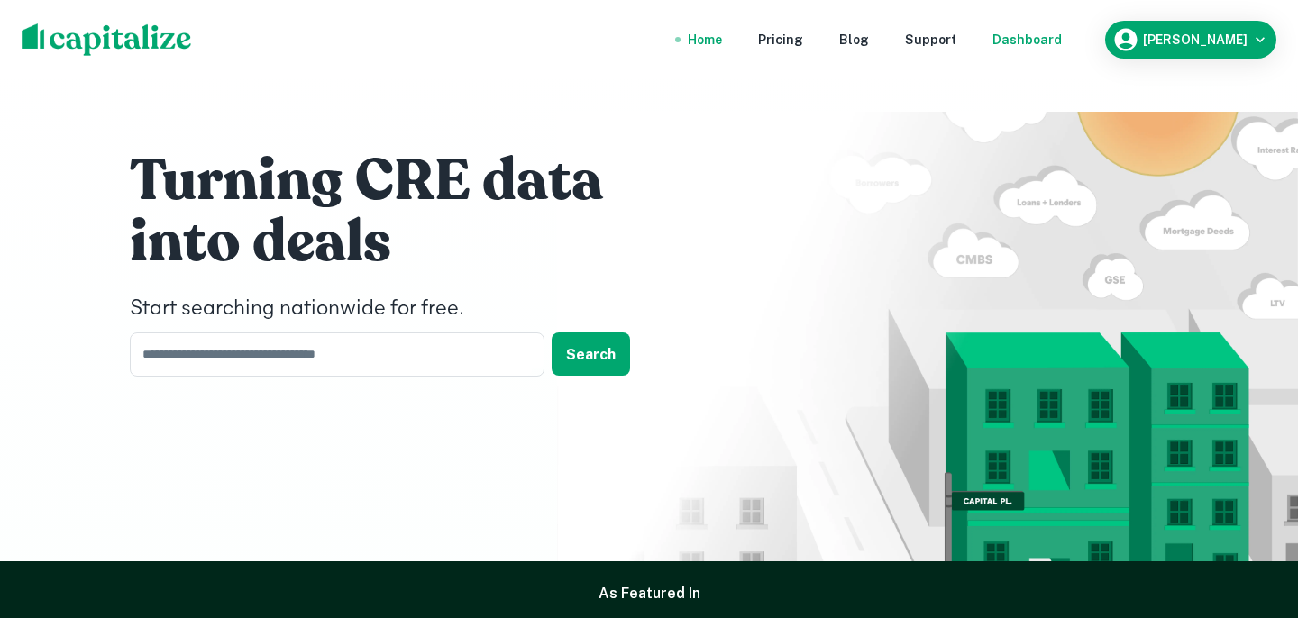
click at [1037, 41] on div "Dashboard" at bounding box center [1026, 40] width 69 height 20
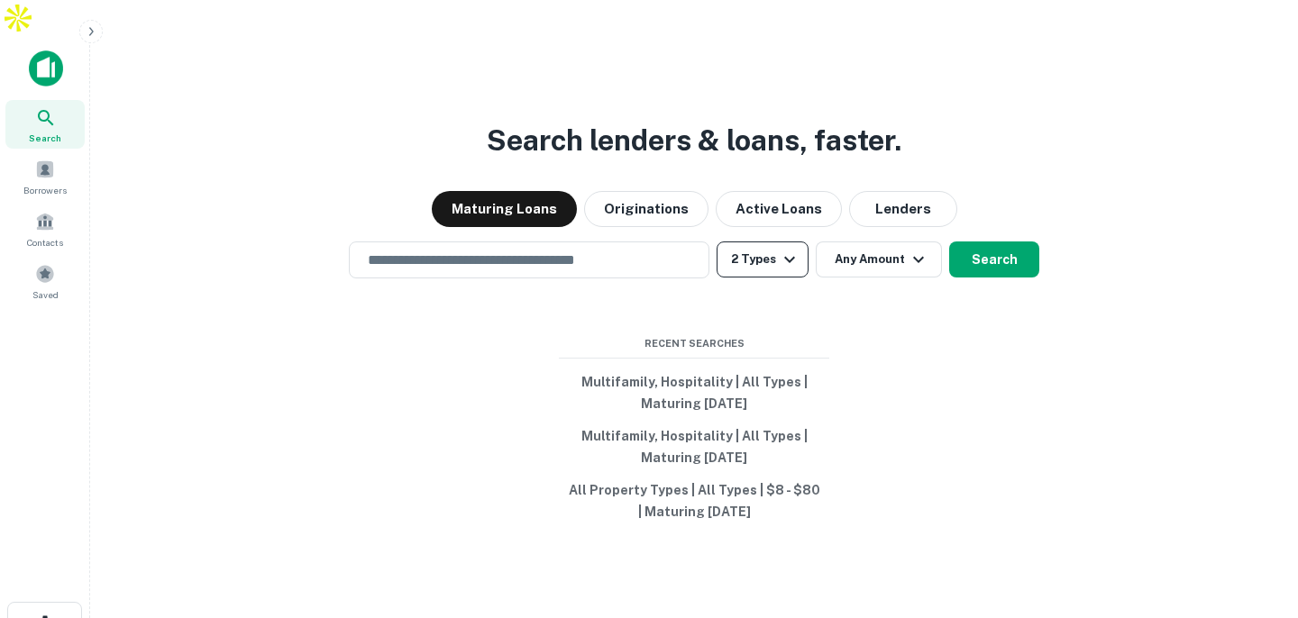
click at [770, 242] on button "2 Types" at bounding box center [763, 260] width 92 height 36
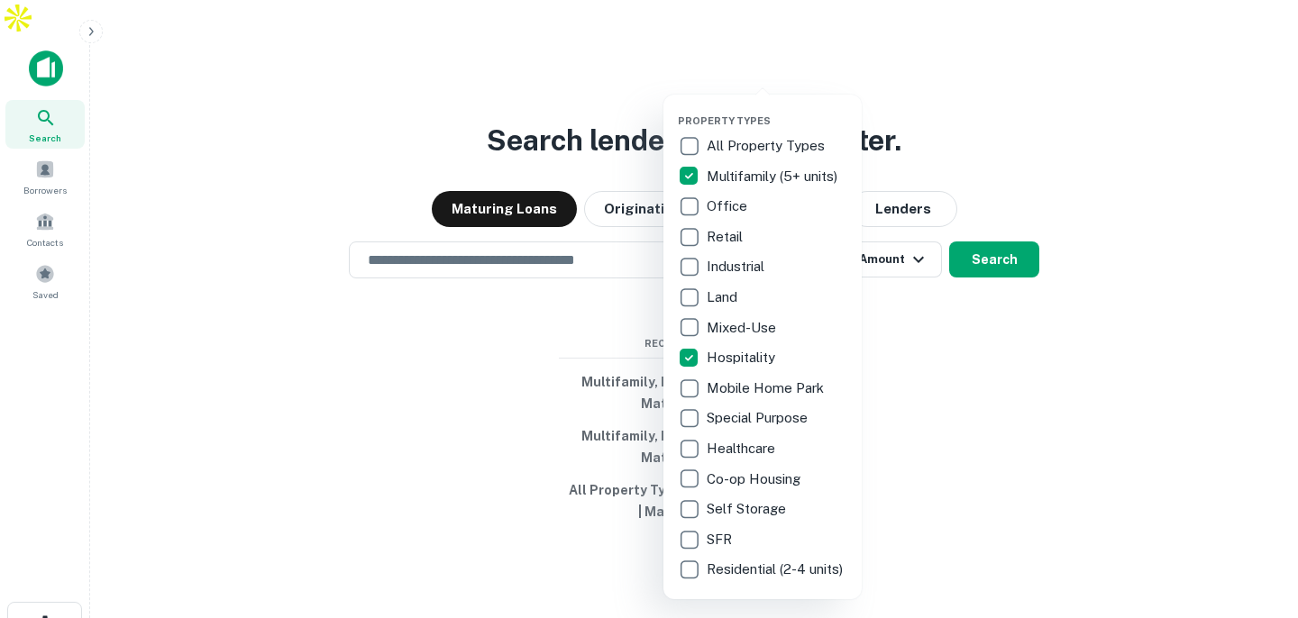
click at [986, 376] on div at bounding box center [649, 309] width 1298 height 618
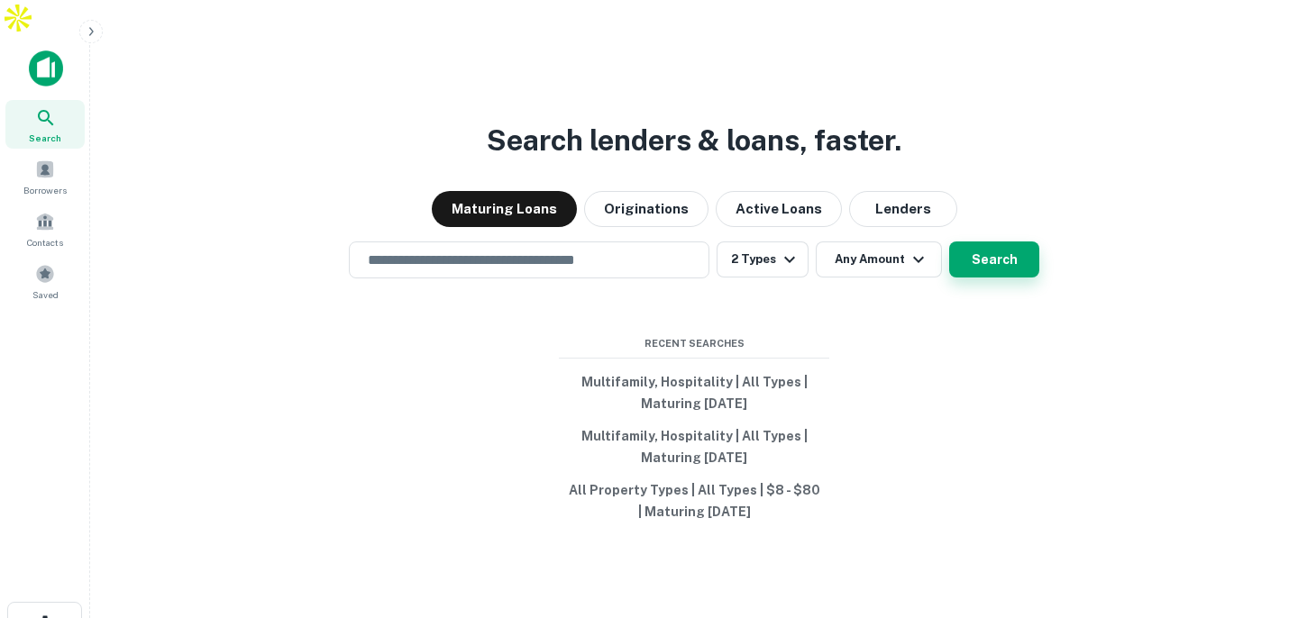
click at [991, 242] on button "Search" at bounding box center [994, 260] width 90 height 36
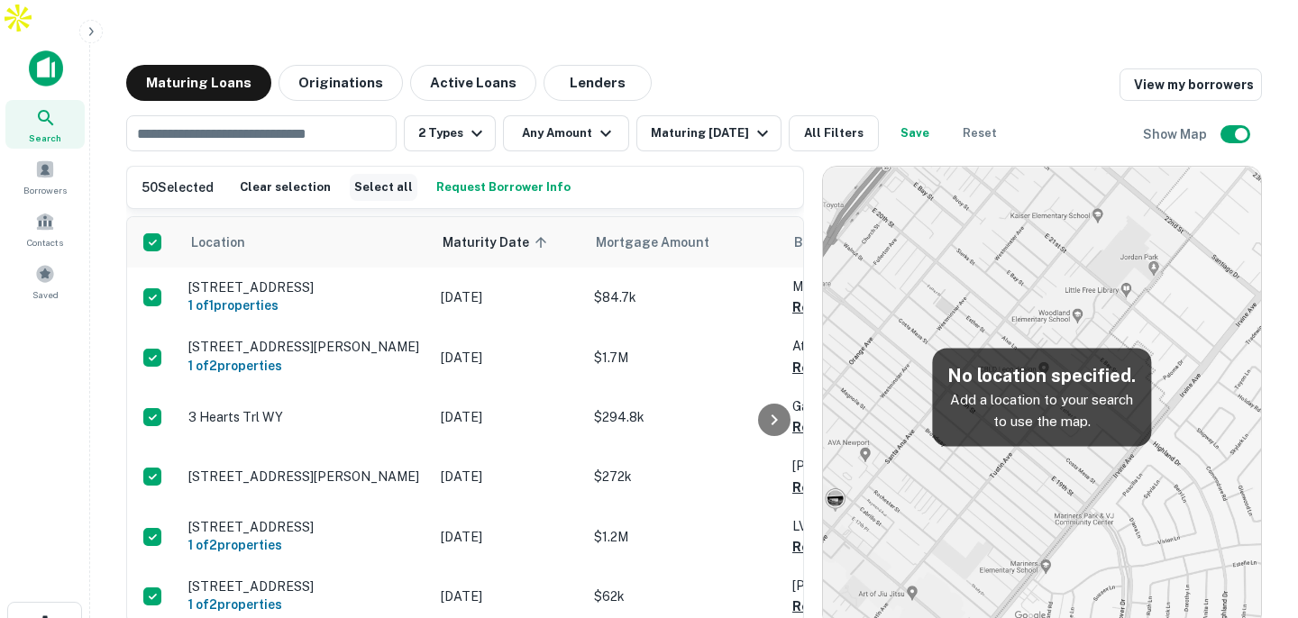
click at [371, 174] on button "Select all" at bounding box center [384, 187] width 68 height 27
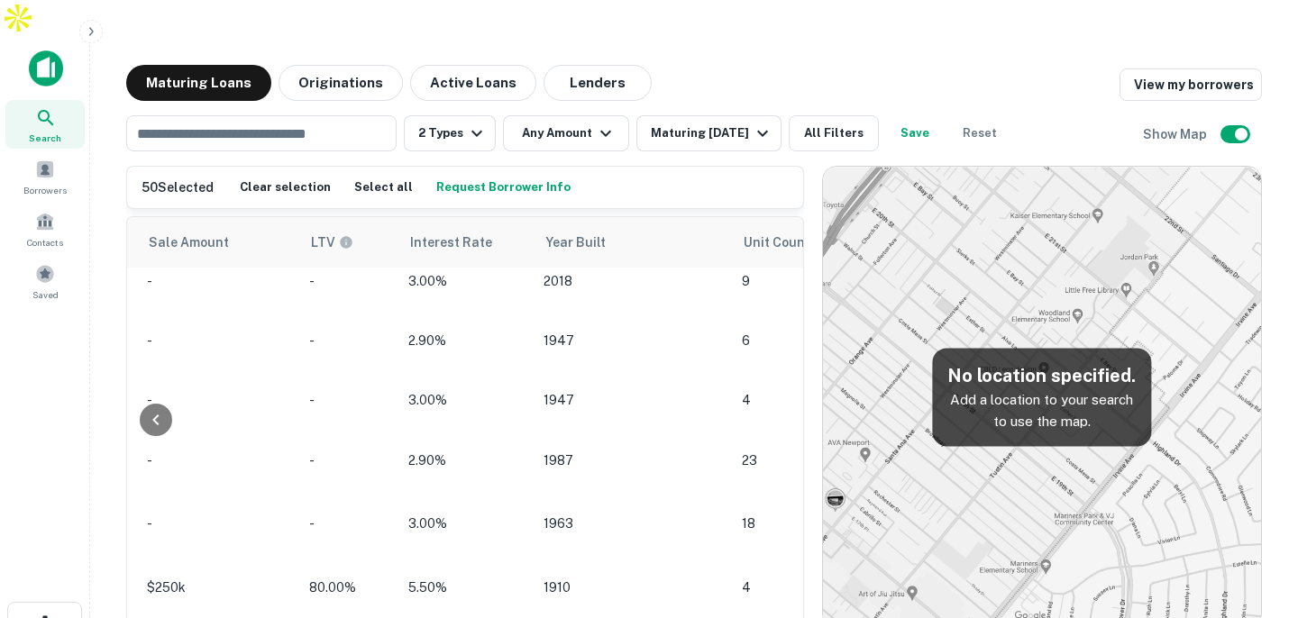
scroll to position [1615, 1763]
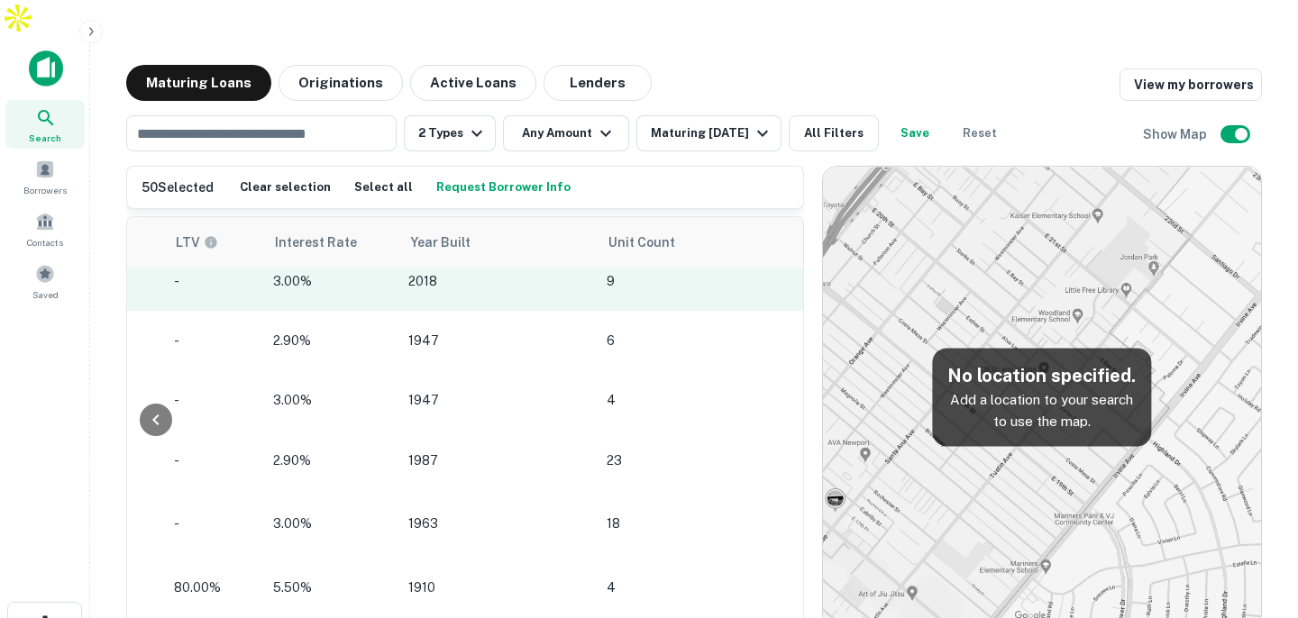
click at [810, 270] on icon "button" at bounding box center [821, 281] width 22 height 22
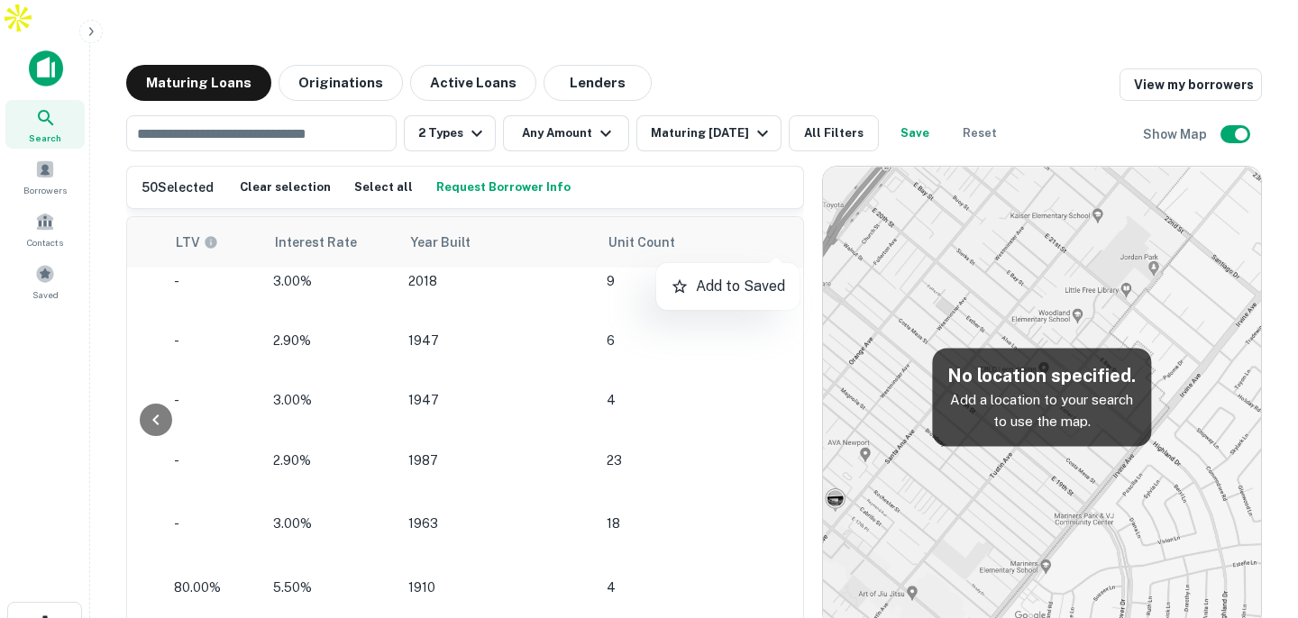
click at [714, 158] on div at bounding box center [649, 309] width 1298 height 618
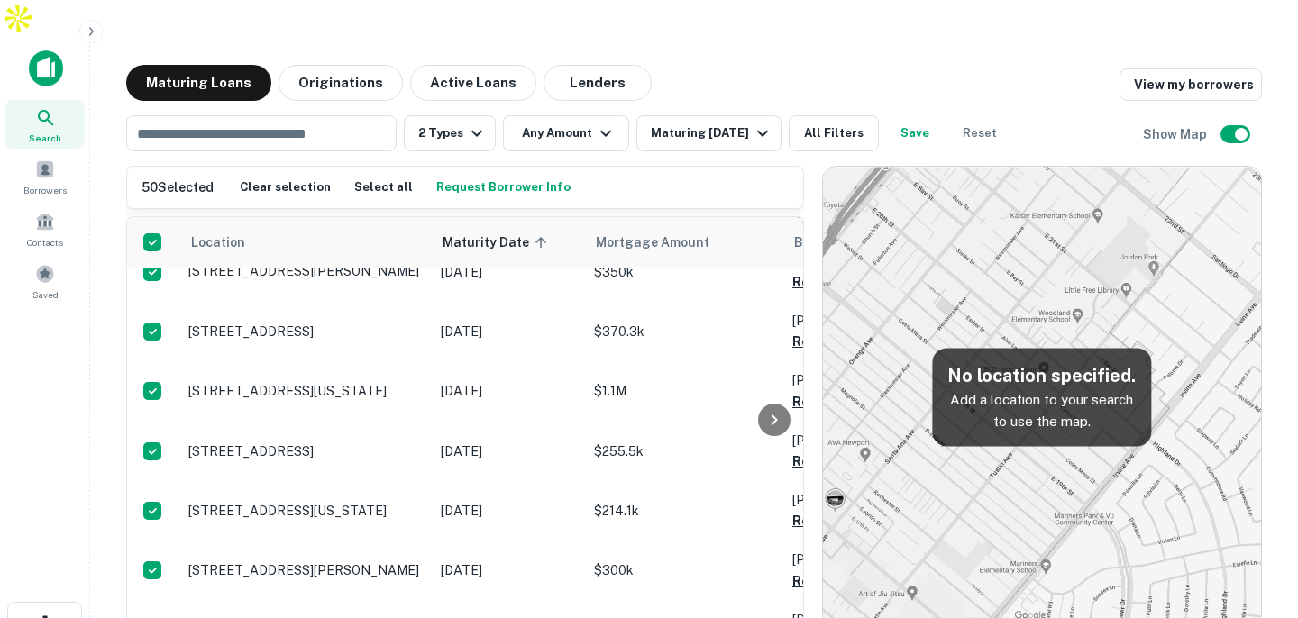
scroll to position [0, 0]
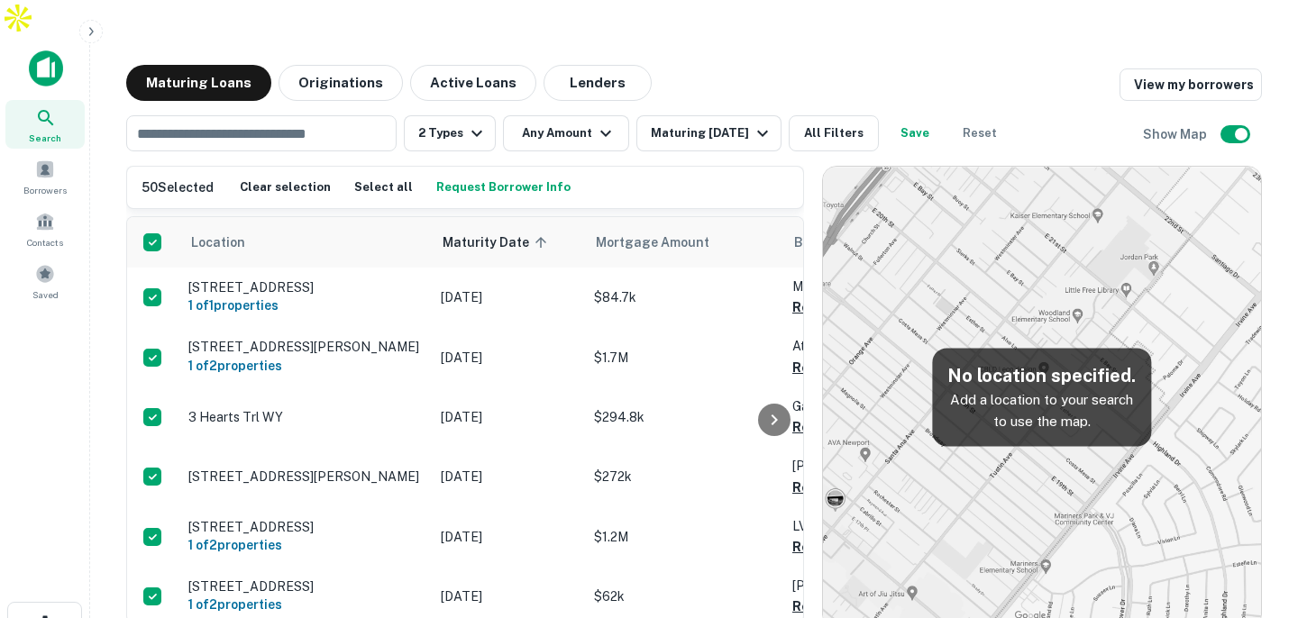
click at [85, 32] on icon "button" at bounding box center [91, 31] width 14 height 14
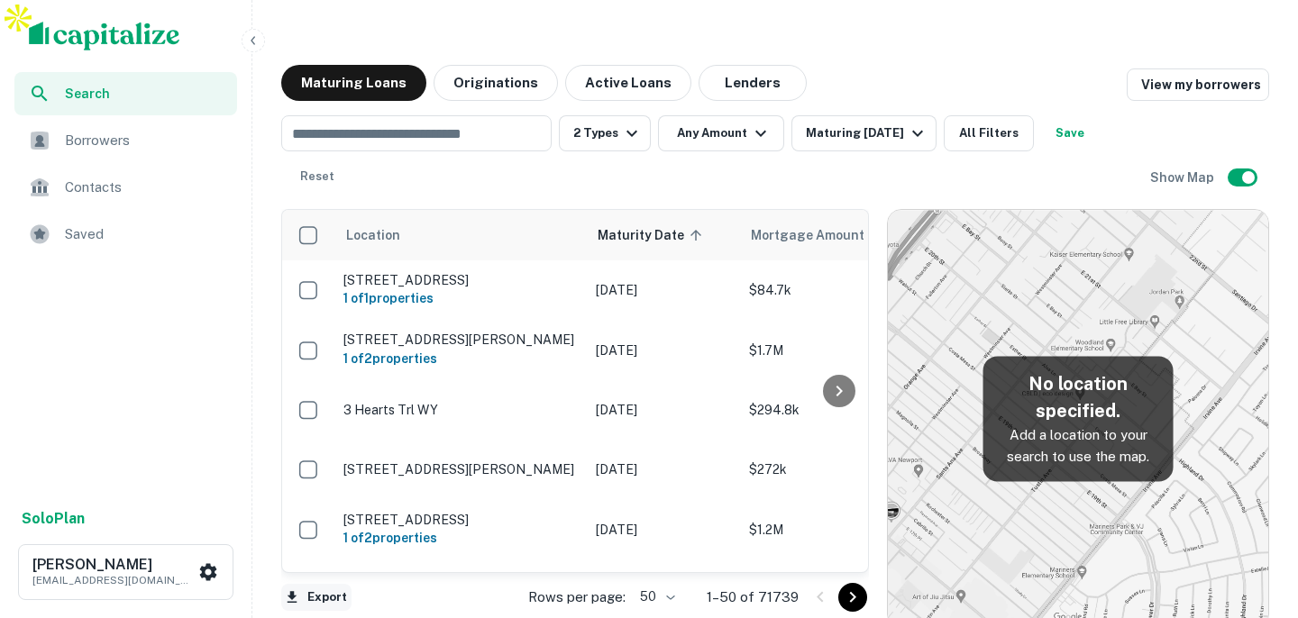
click at [313, 584] on button "Export" at bounding box center [316, 597] width 70 height 27
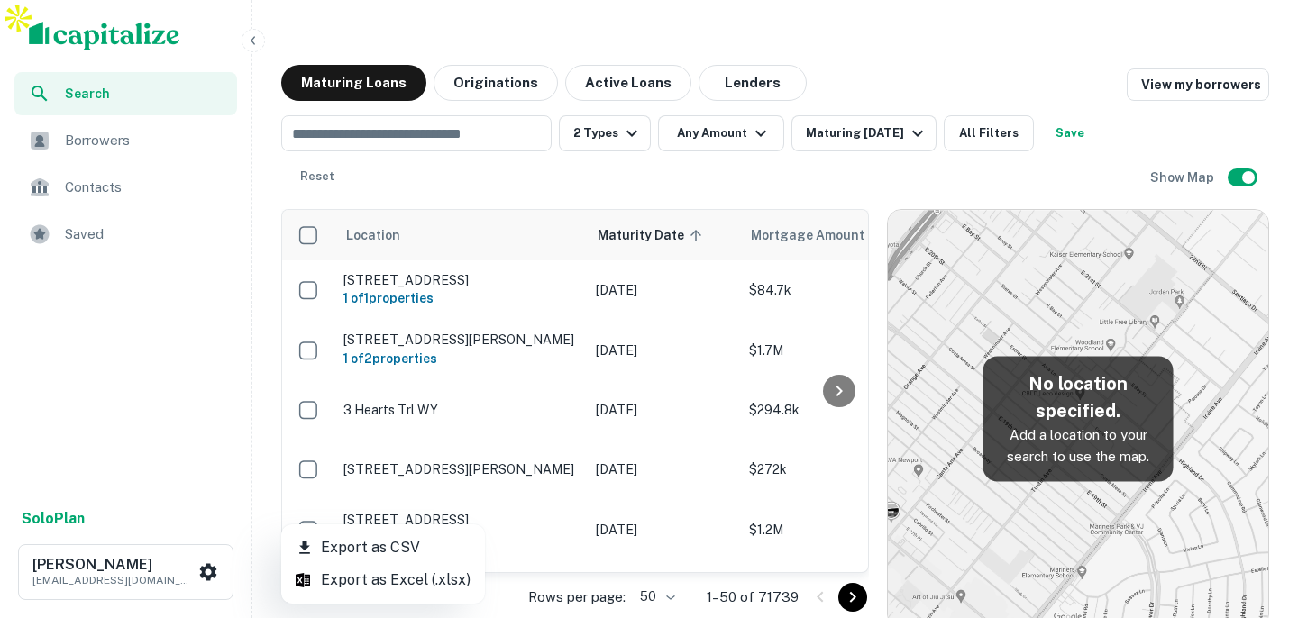
click at [386, 589] on li "Export as Excel (.xlsx)" at bounding box center [383, 580] width 204 height 32
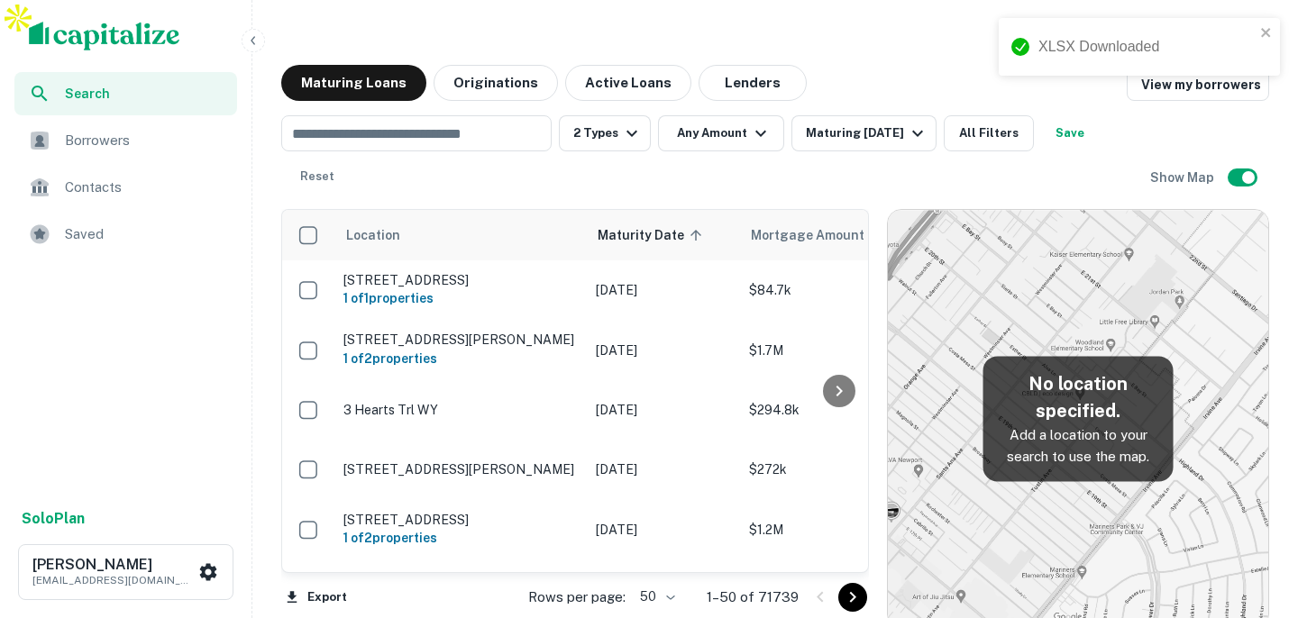
click at [102, 100] on span "Search" at bounding box center [145, 94] width 161 height 20
